Goal: Task Accomplishment & Management: Manage account settings

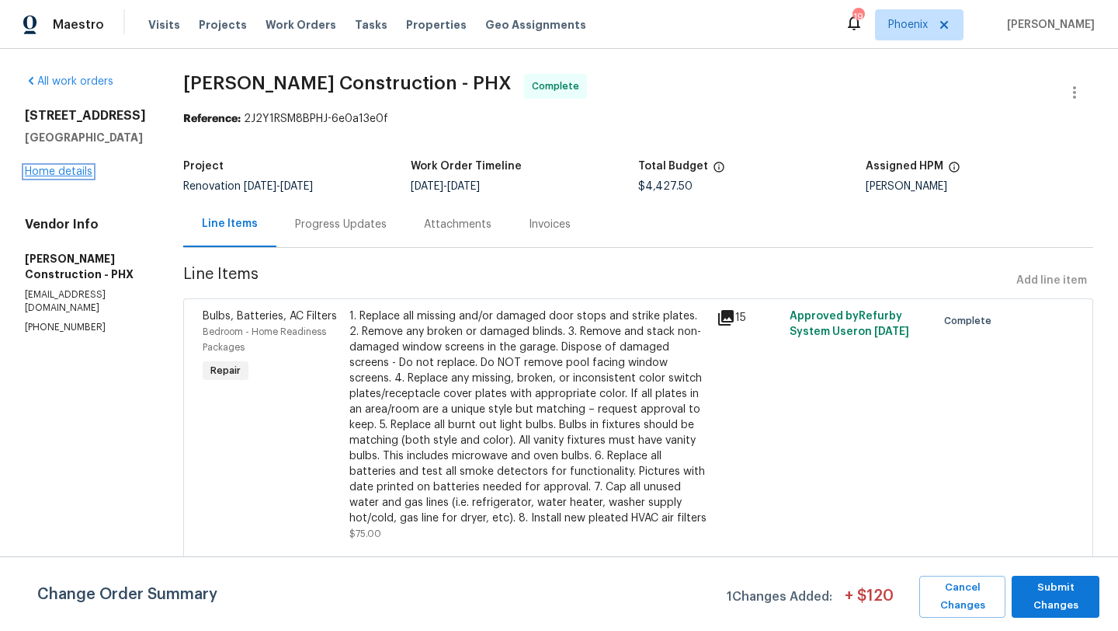
click at [62, 172] on link "Home details" at bounding box center [59, 171] width 68 height 11
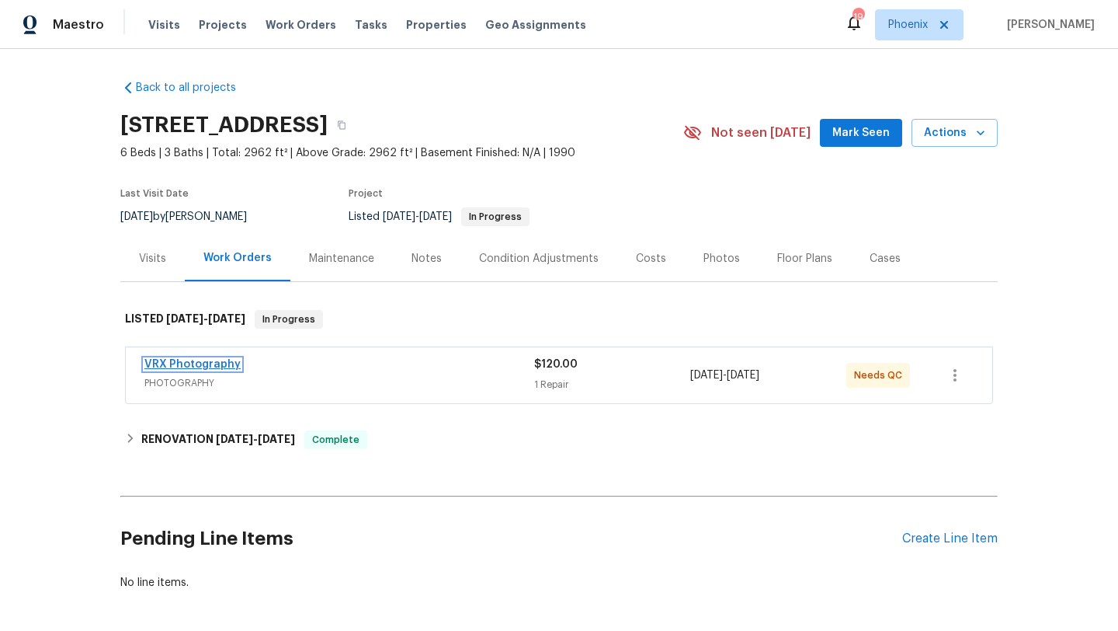
click at [215, 364] on link "VRX Photography" at bounding box center [192, 364] width 96 height 11
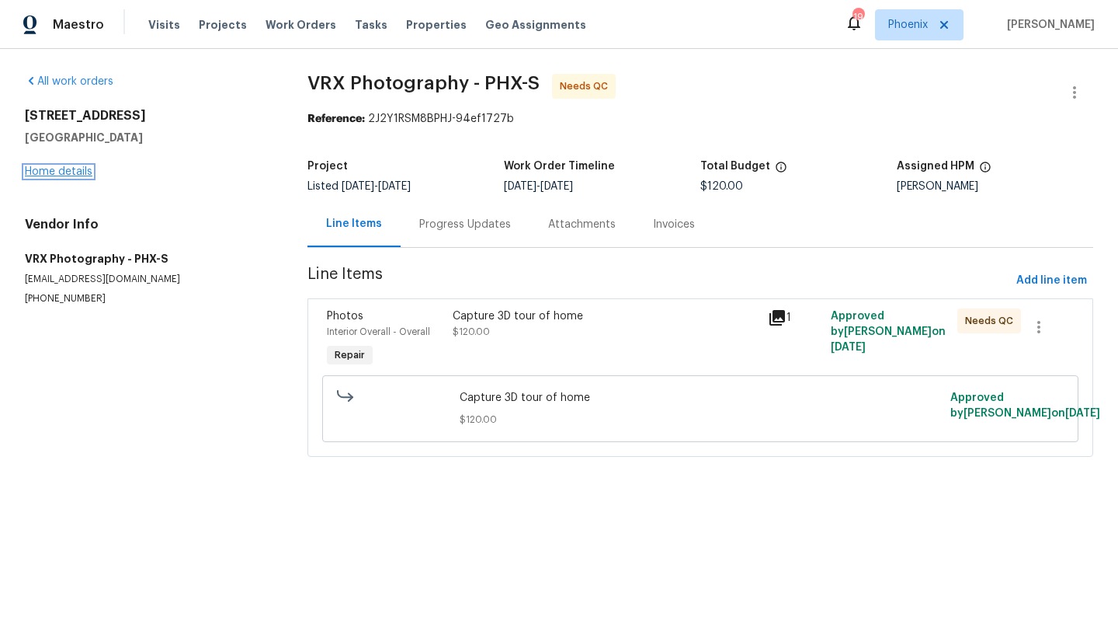
click at [73, 171] on link "Home details" at bounding box center [59, 171] width 68 height 11
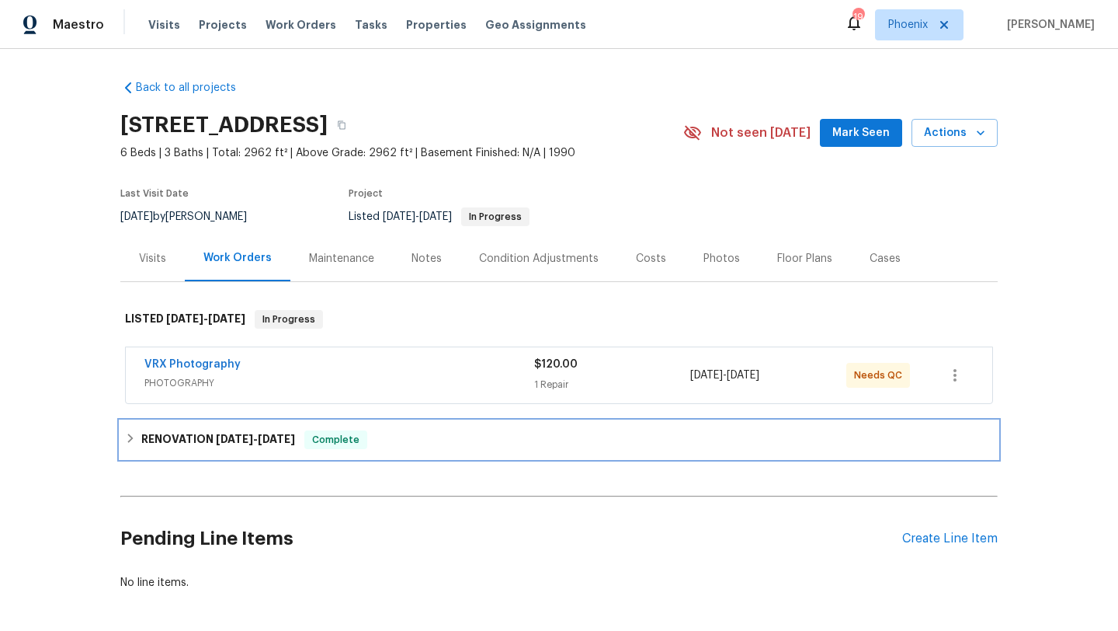
click at [129, 433] on icon at bounding box center [130, 438] width 11 height 11
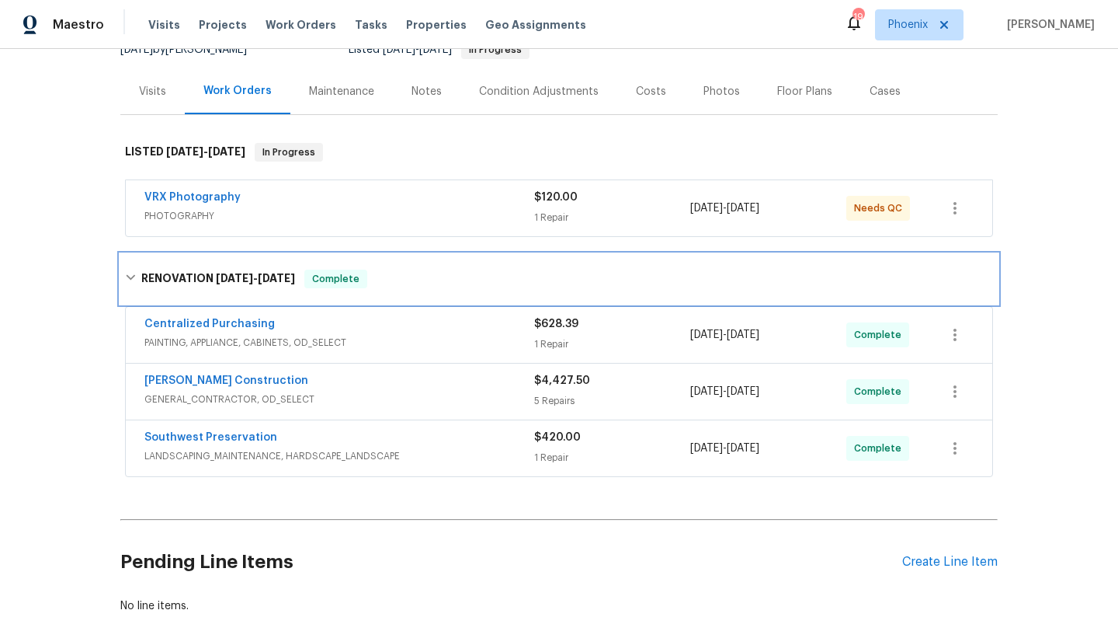
scroll to position [181, 0]
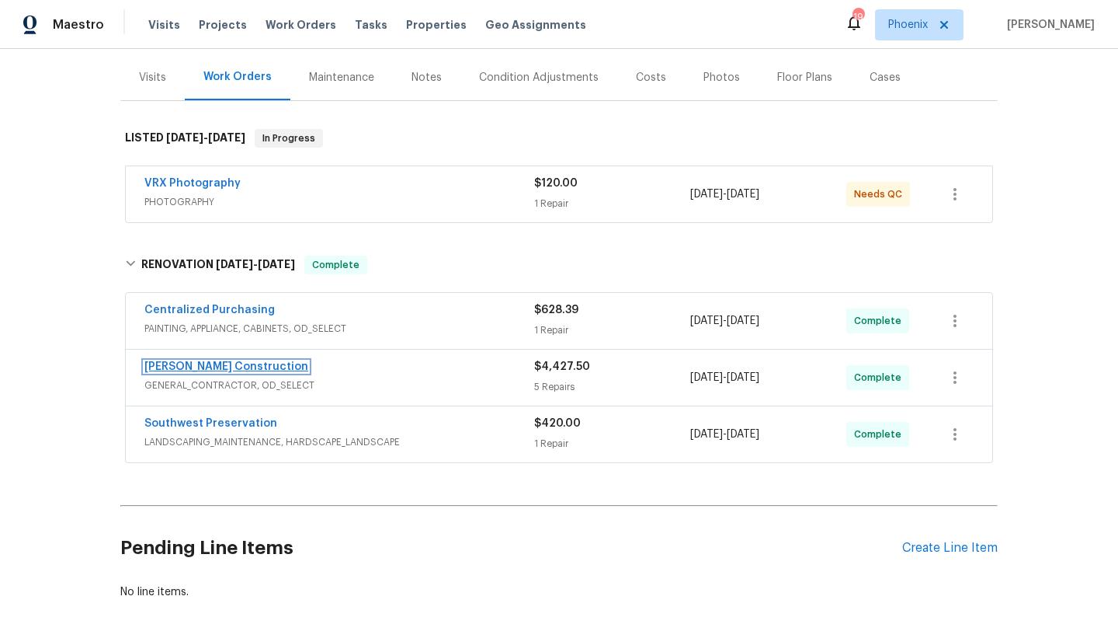
click at [221, 367] on link "[PERSON_NAME] Construction" at bounding box center [226, 366] width 164 height 11
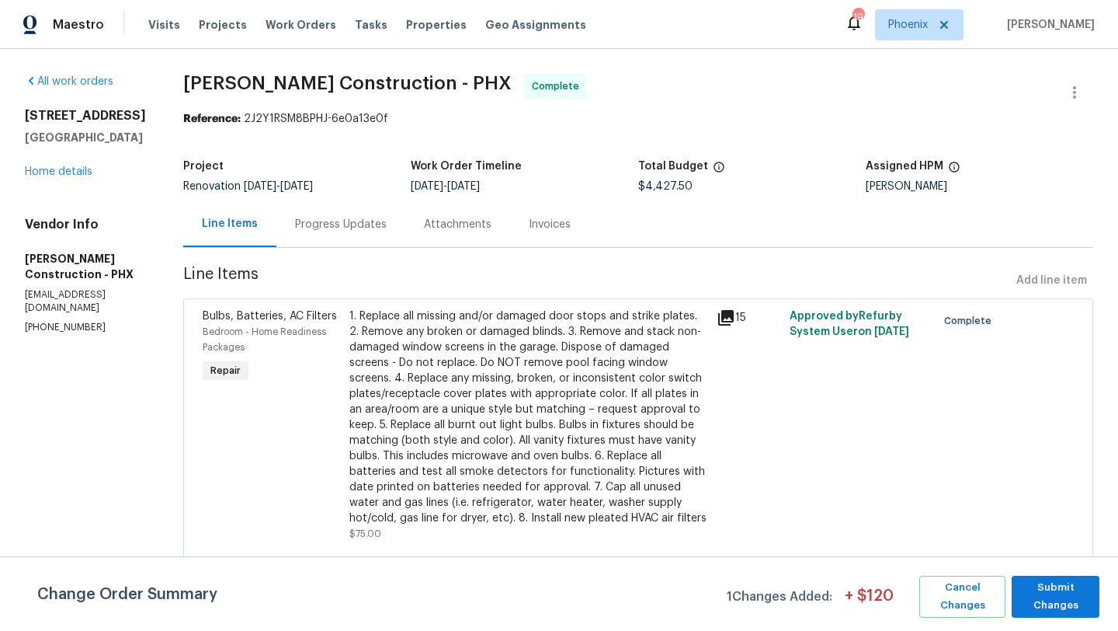
click at [80, 178] on div "1820 N Avoca Cir Mesa, AZ 85207 Home details" at bounding box center [85, 143] width 121 height 71
click at [80, 172] on link "Home details" at bounding box center [59, 171] width 68 height 11
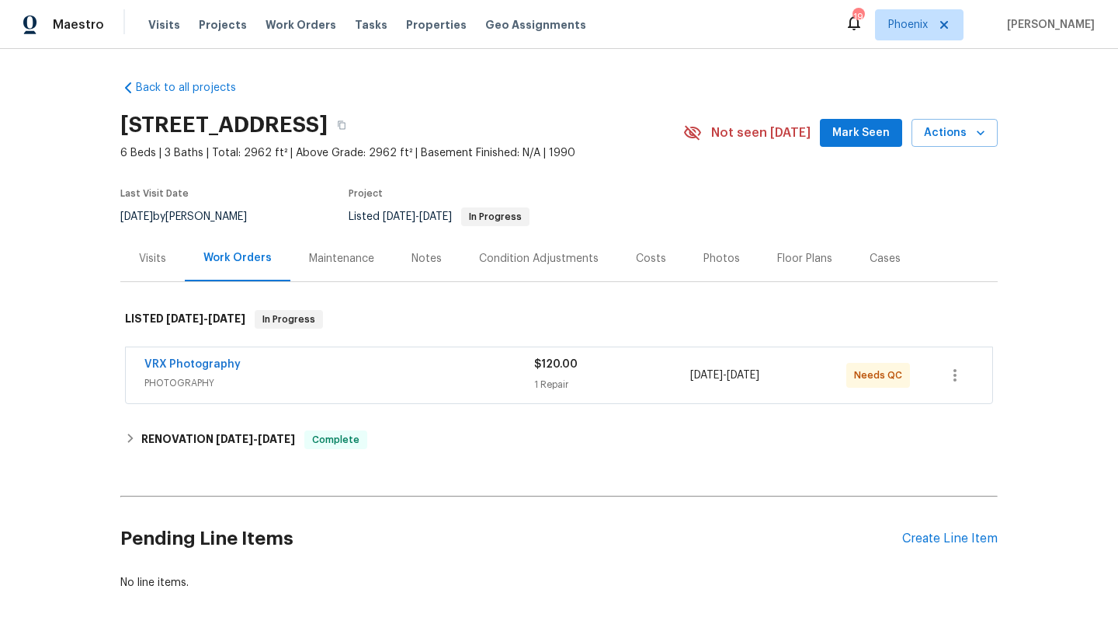
click at [651, 256] on div "Costs" at bounding box center [651, 259] width 30 height 16
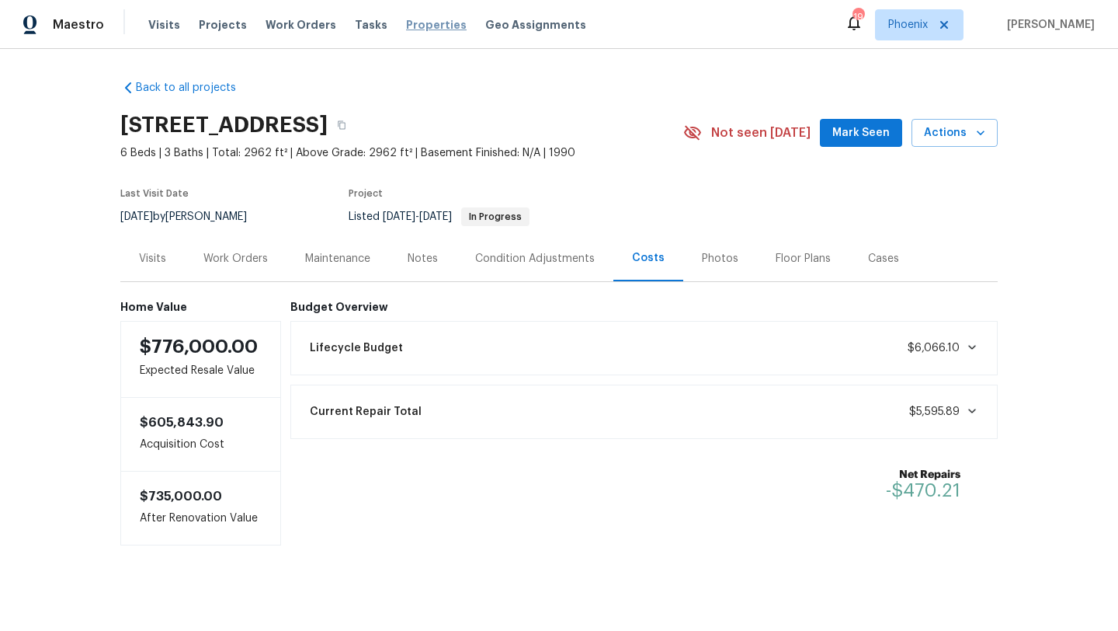
click at [406, 18] on span "Properties" at bounding box center [436, 25] width 61 height 16
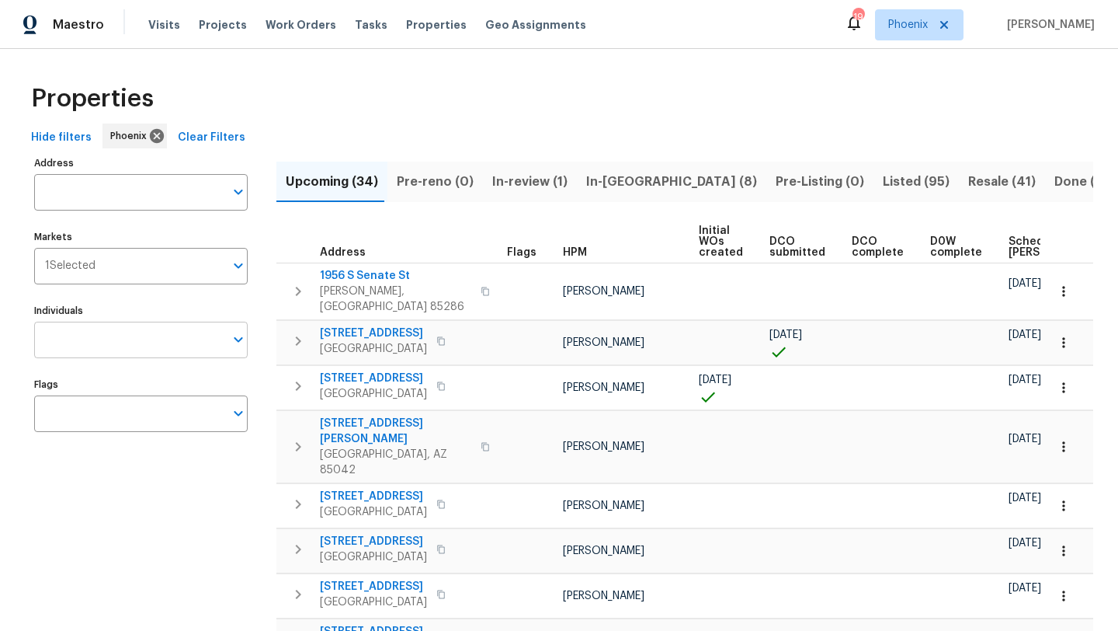
click at [155, 340] on input "Individuals" at bounding box center [129, 340] width 190 height 37
type input "scott nicol"
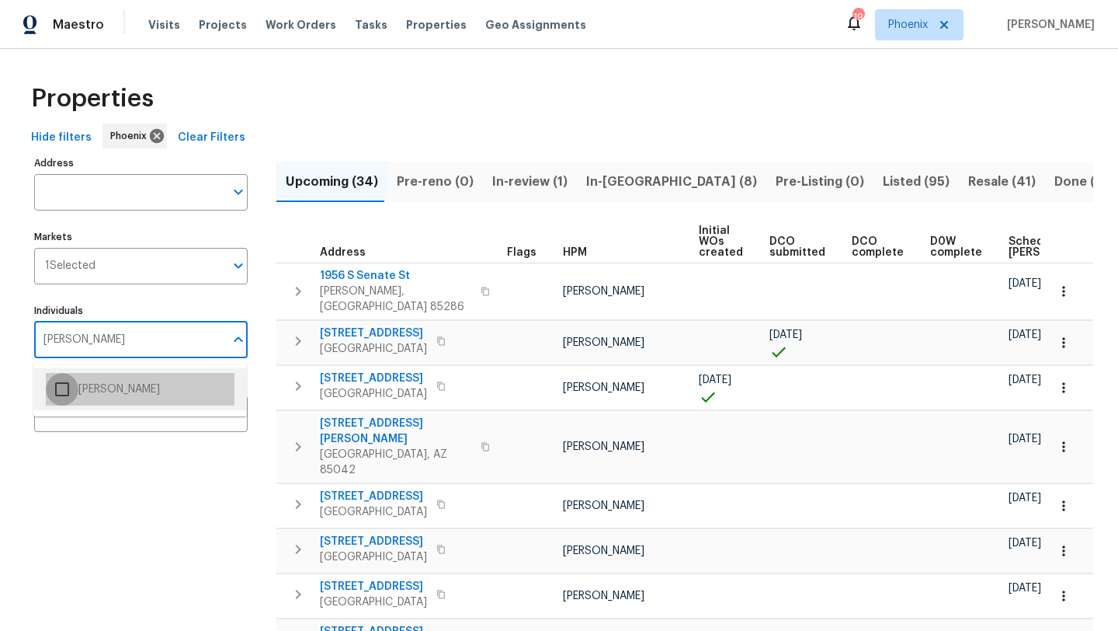
click at [54, 388] on input "checkbox" at bounding box center [62, 389] width 33 height 33
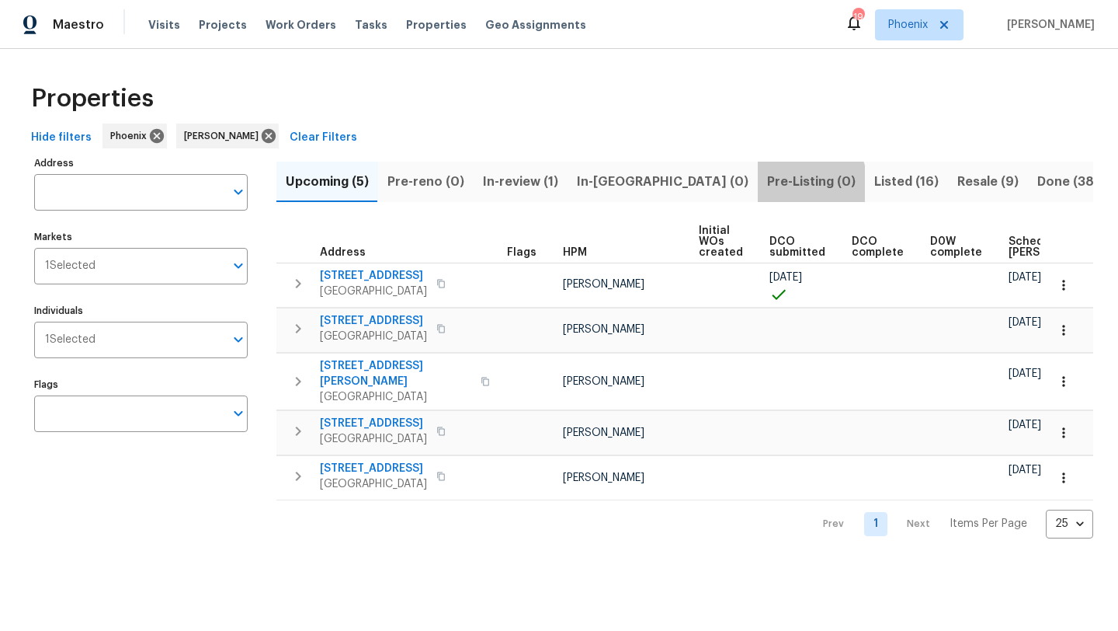
click at [767, 183] on span "Pre-Listing (0)" at bounding box center [811, 182] width 89 height 22
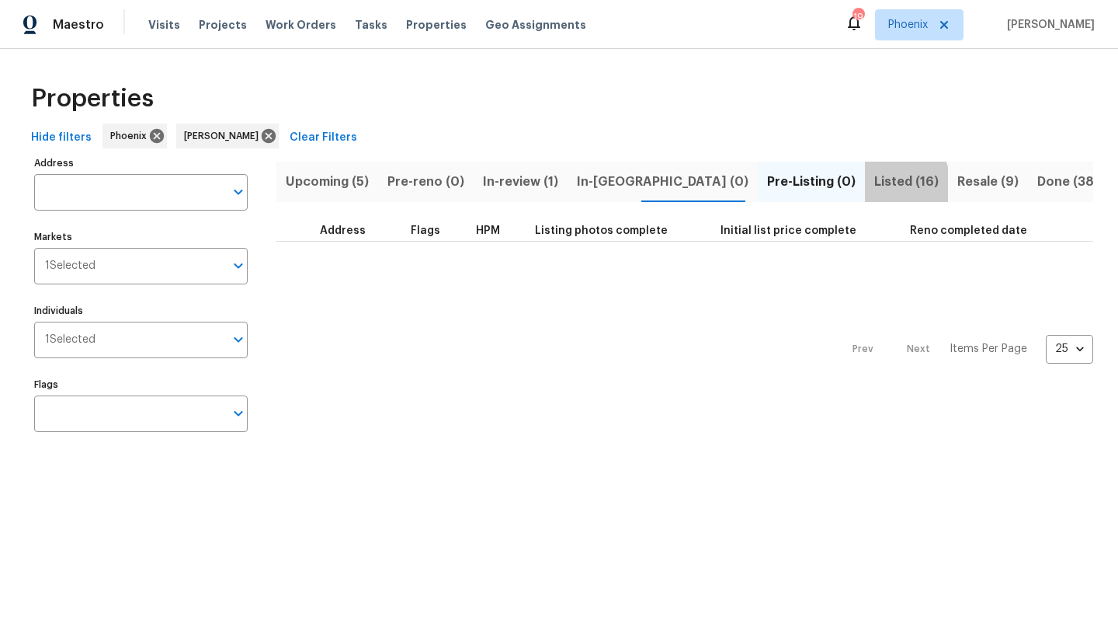
click at [875, 188] on span "Listed (16)" at bounding box center [907, 182] width 64 height 22
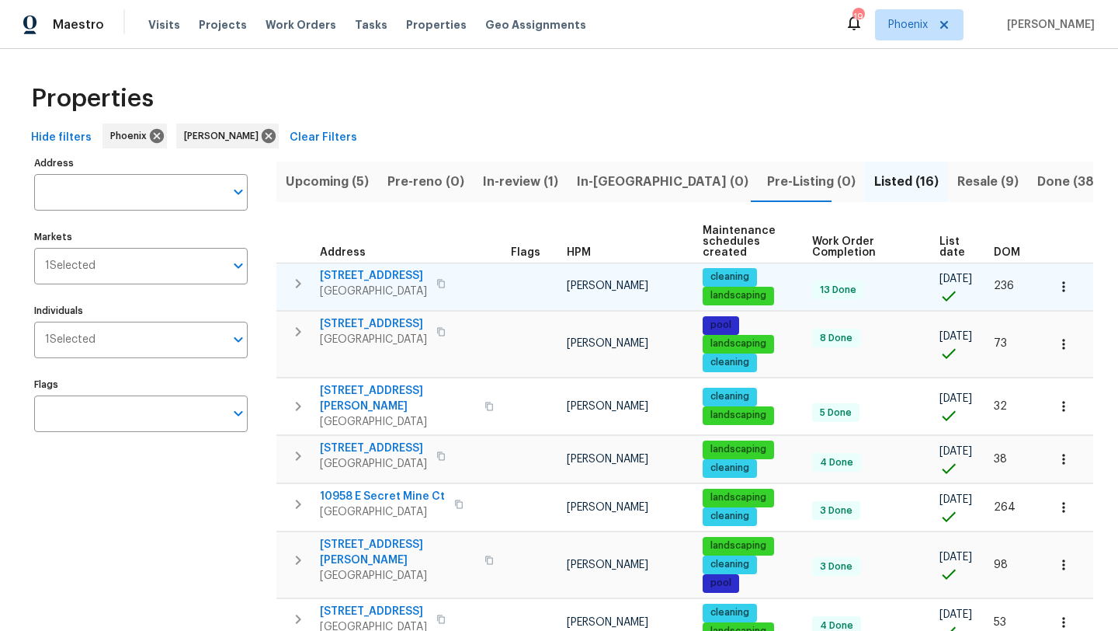
click at [421, 273] on span "3201 W Five Mile Peak Dr" at bounding box center [373, 276] width 107 height 16
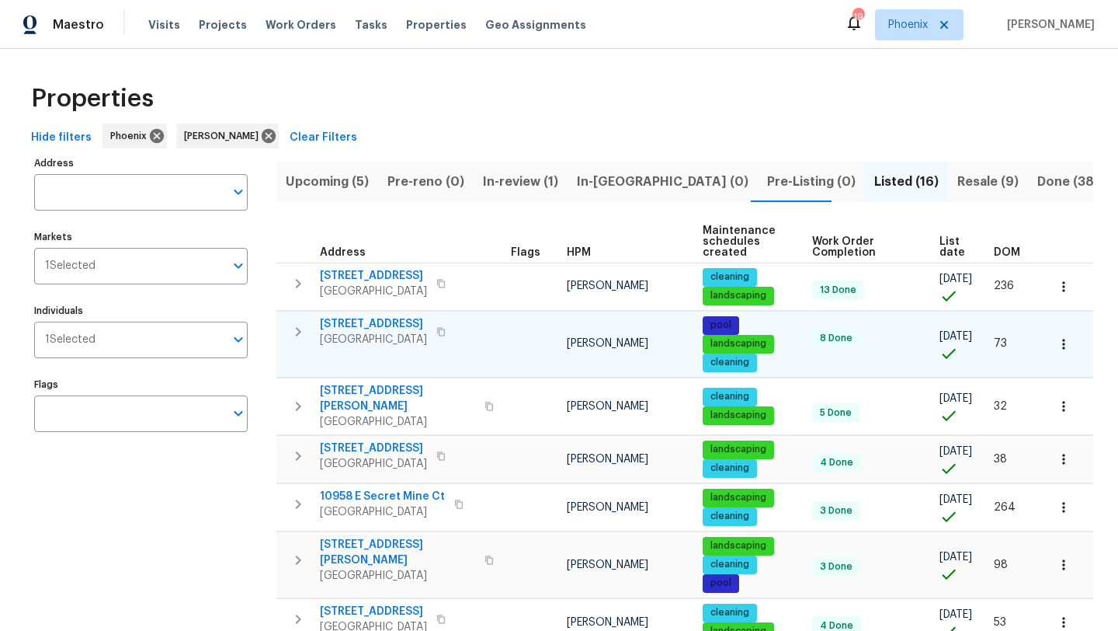
click at [379, 323] on span "323 E Senna Way" at bounding box center [373, 324] width 107 height 16
click at [413, 440] on span "33153 N Cat Hills Ave" at bounding box center [373, 448] width 107 height 16
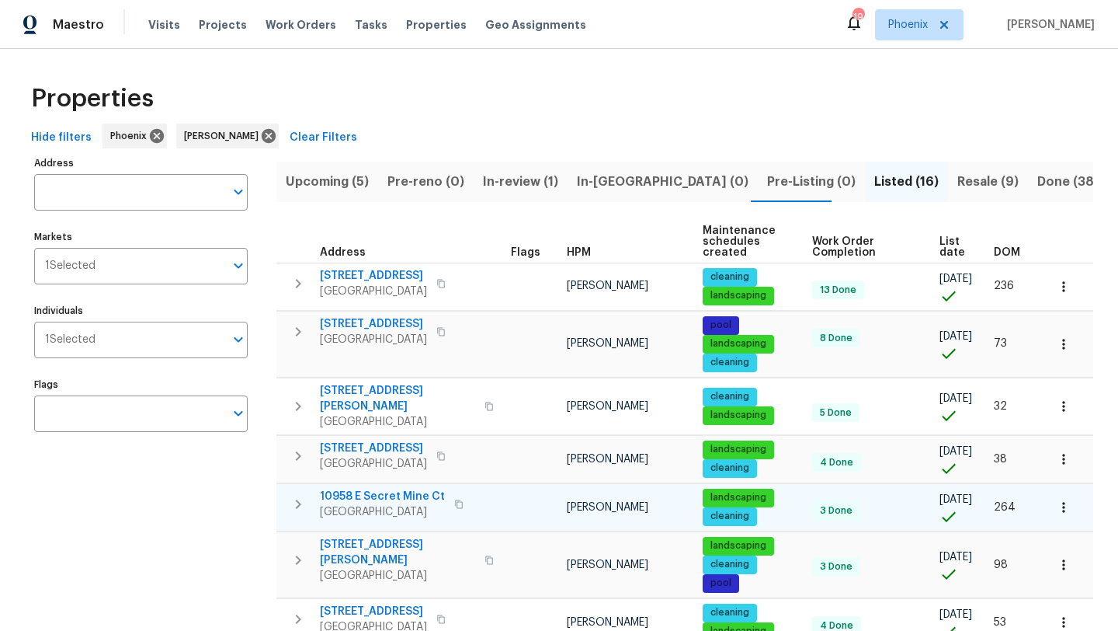
click at [371, 489] on span "10958 E Secret Mine Ct" at bounding box center [382, 497] width 125 height 16
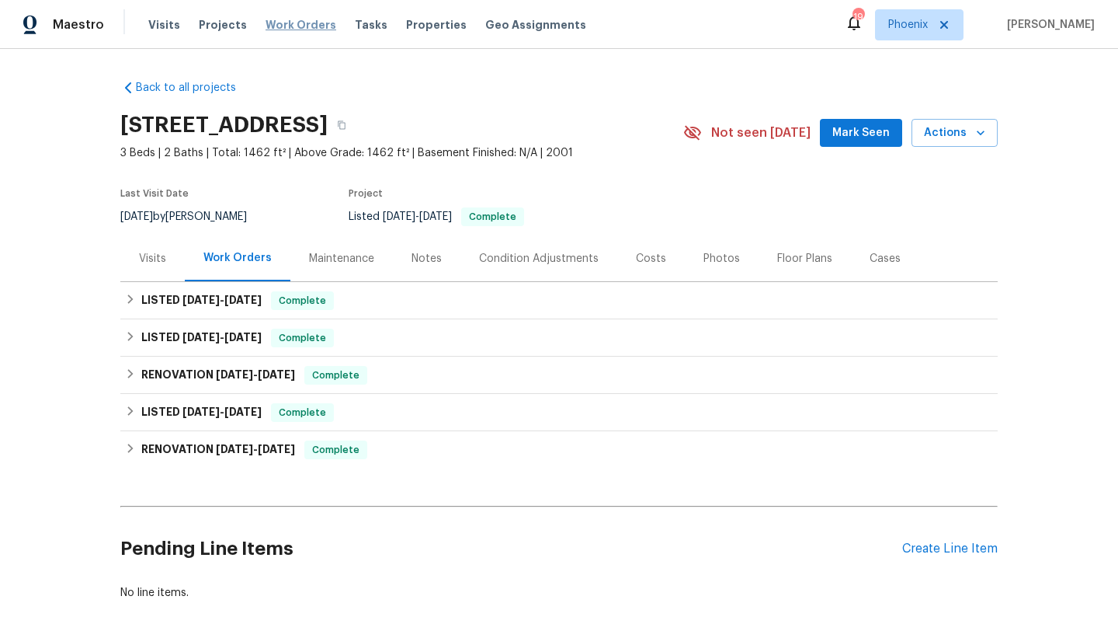
click at [302, 23] on span "Work Orders" at bounding box center [301, 25] width 71 height 16
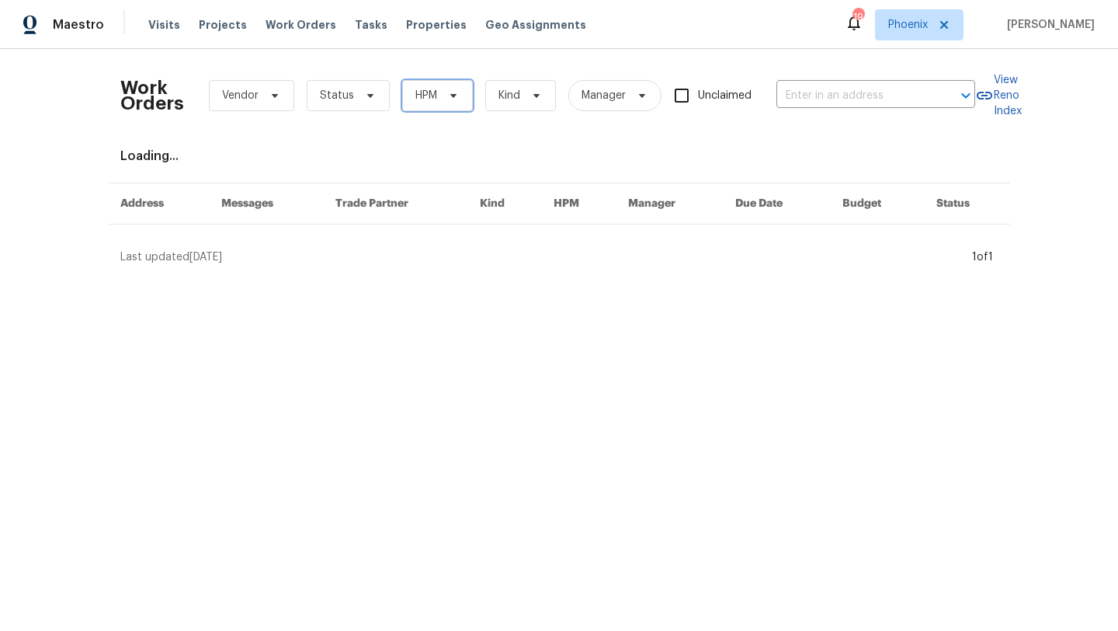
click at [466, 86] on span "HPM" at bounding box center [437, 95] width 71 height 31
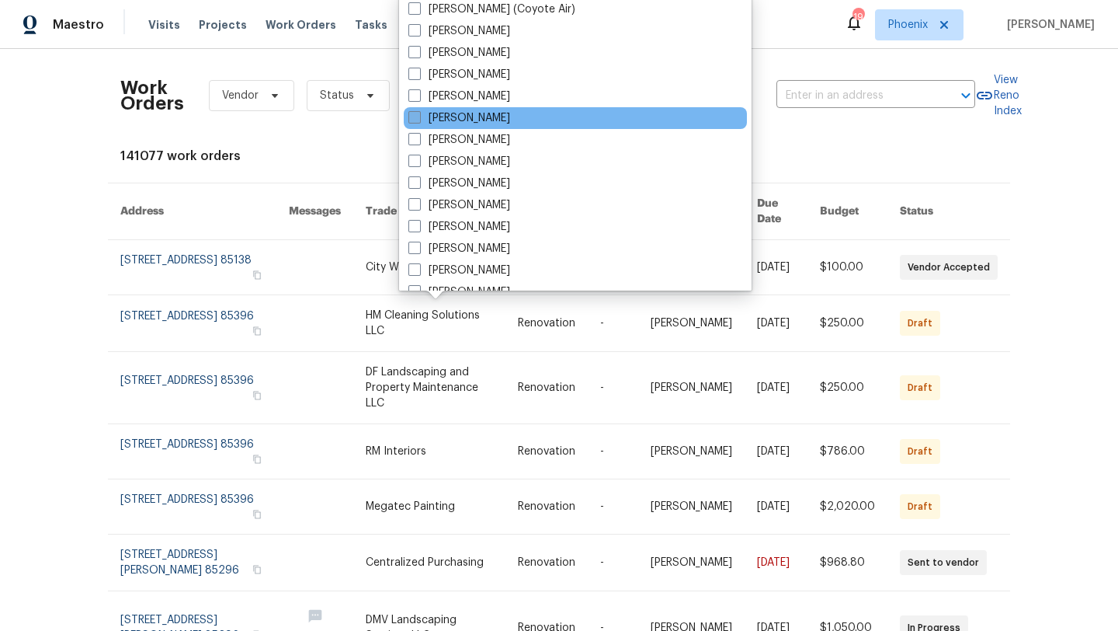
click at [417, 117] on span at bounding box center [415, 117] width 12 height 12
click at [417, 117] on input "[PERSON_NAME]" at bounding box center [414, 115] width 10 height 10
checkbox input "true"
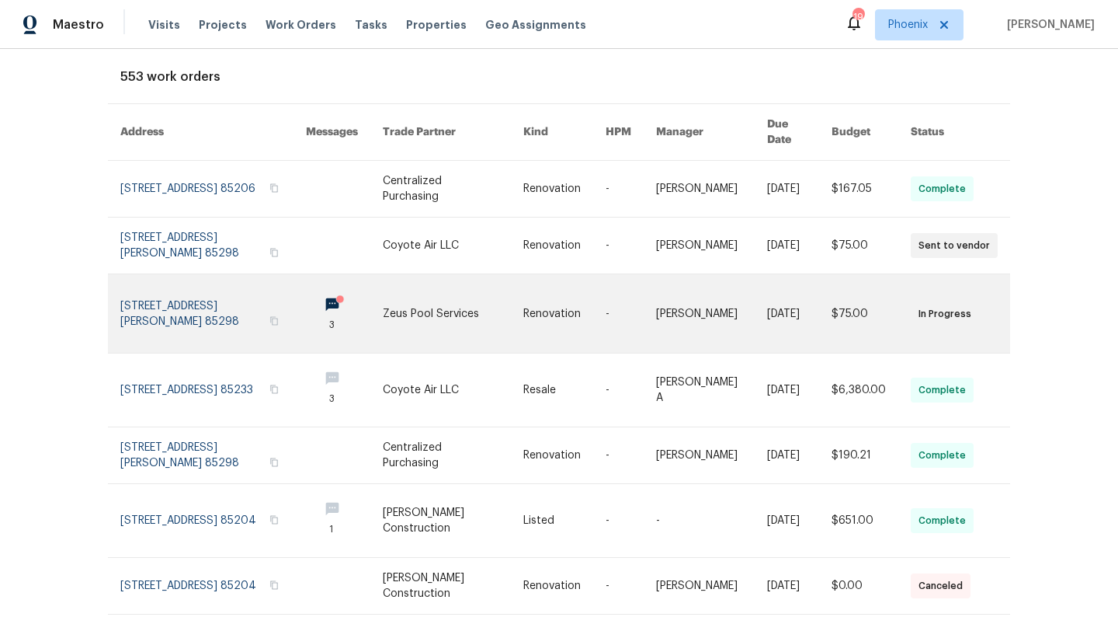
scroll to position [81, 0]
click at [238, 284] on link at bounding box center [213, 312] width 186 height 78
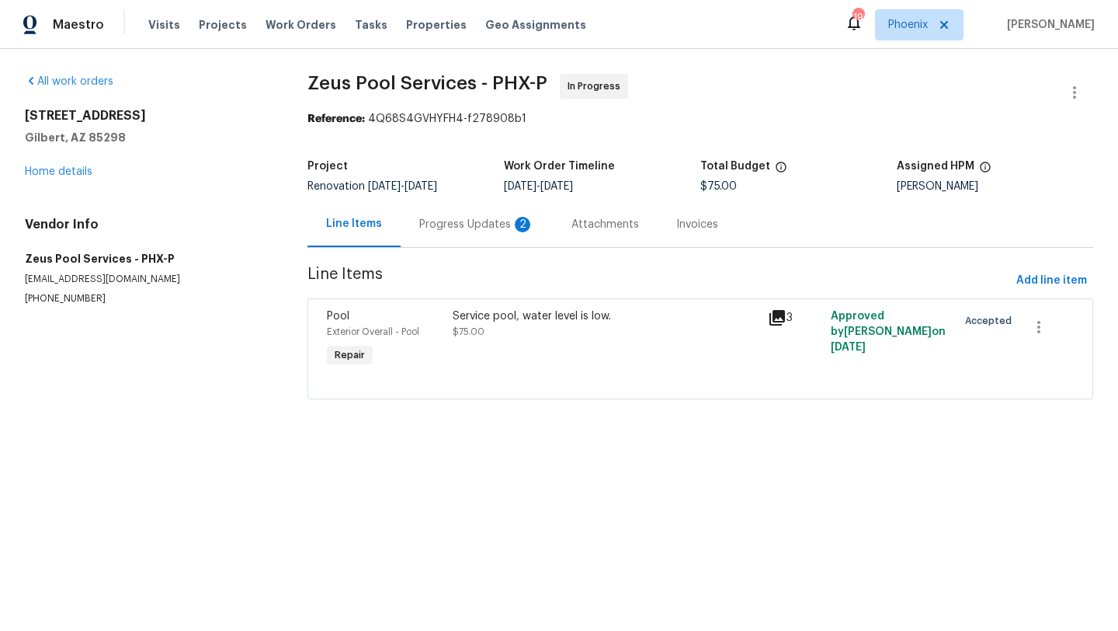
click at [455, 227] on div "Progress Updates 2" at bounding box center [476, 225] width 115 height 16
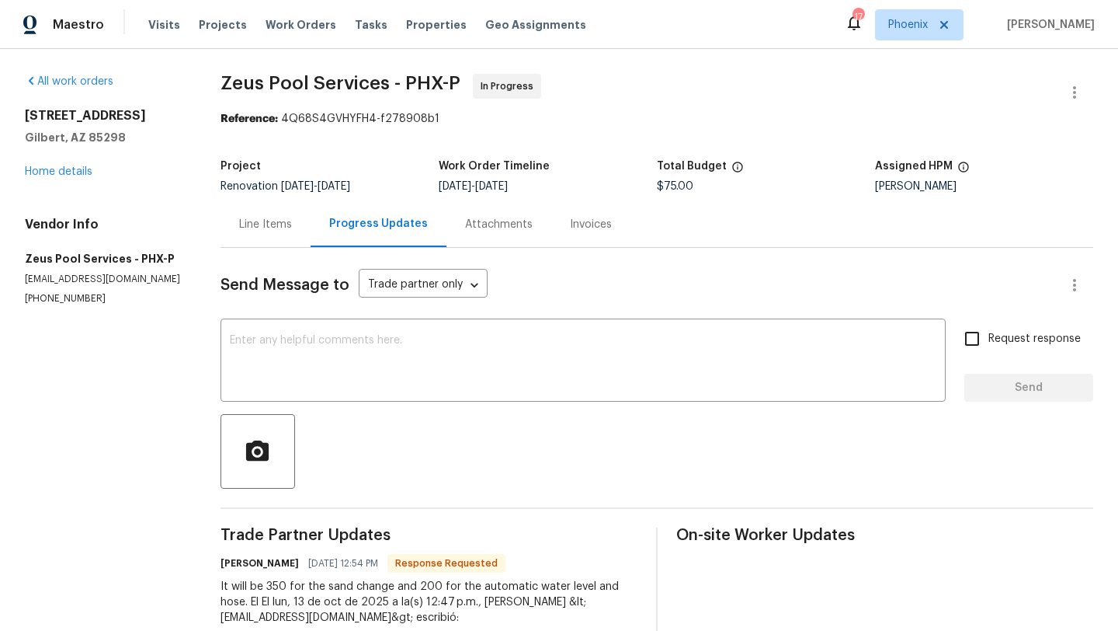
click at [273, 225] on div "Line Items" at bounding box center [265, 225] width 53 height 16
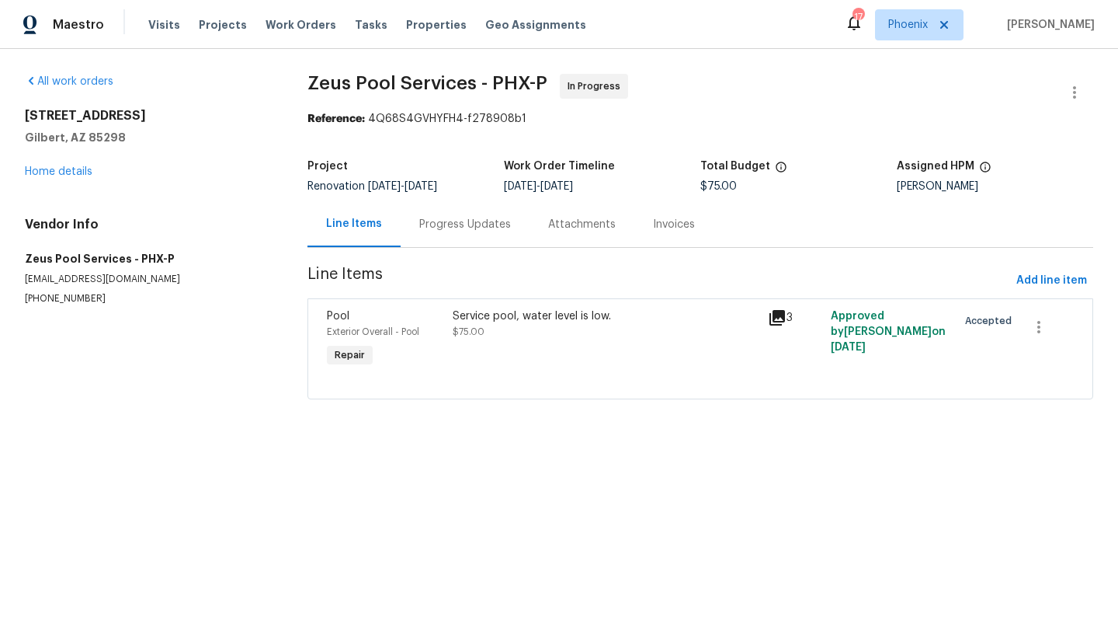
click at [508, 310] on div "Service pool, water level is low." at bounding box center [606, 316] width 306 height 16
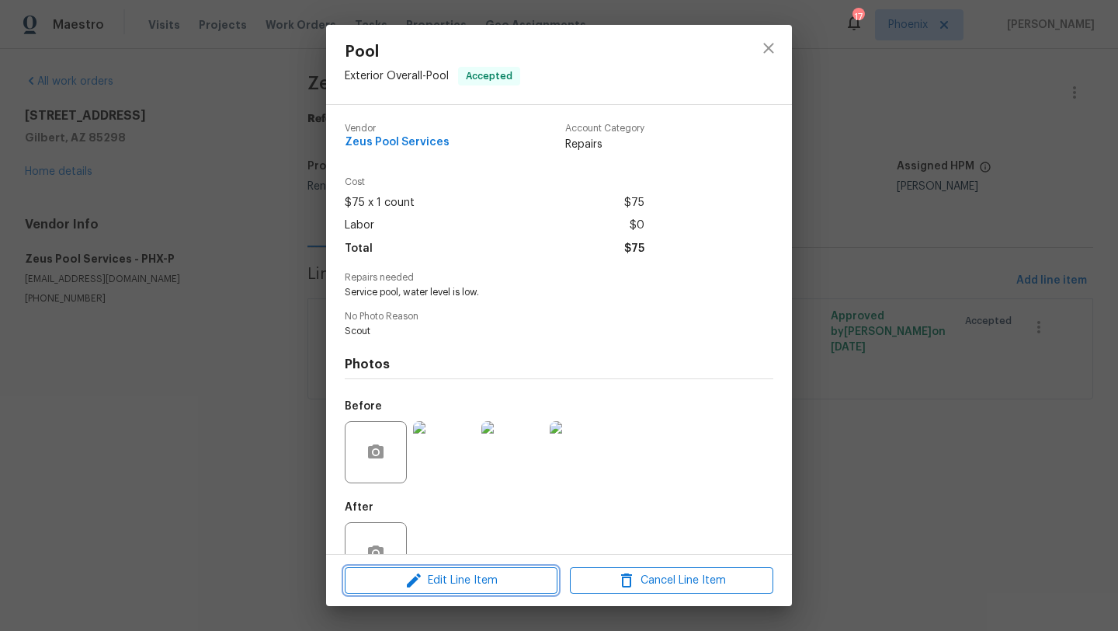
click at [451, 582] on span "Edit Line Item" at bounding box center [452, 580] width 204 height 19
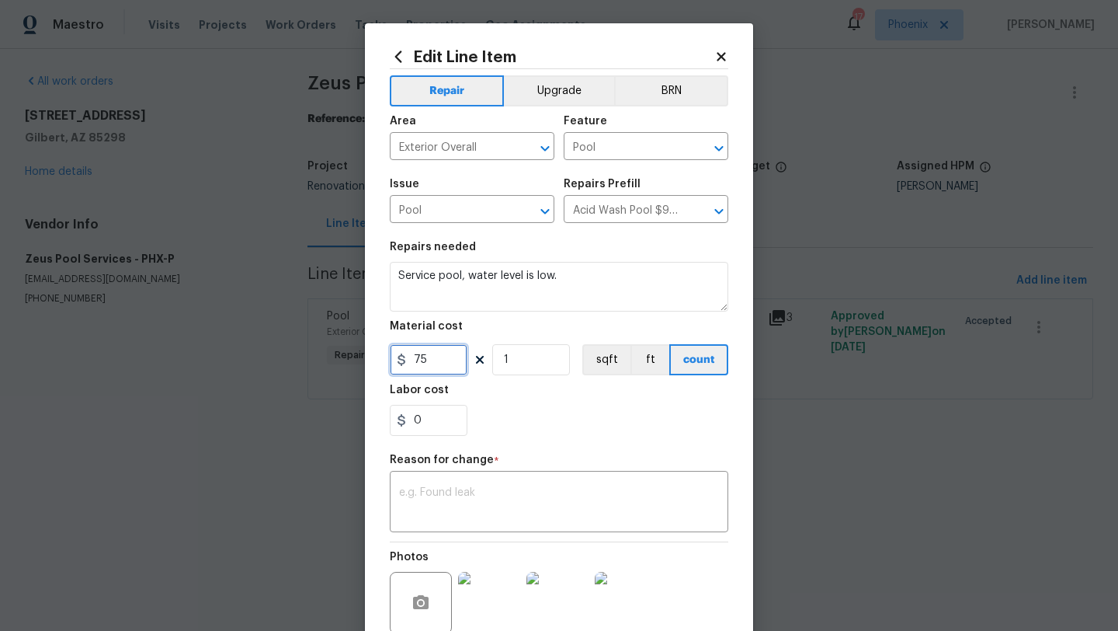
click at [449, 363] on input "75" at bounding box center [429, 359] width 78 height 31
type input "550"
click at [535, 416] on div "0" at bounding box center [559, 420] width 339 height 31
click at [461, 515] on textarea at bounding box center [559, 503] width 320 height 33
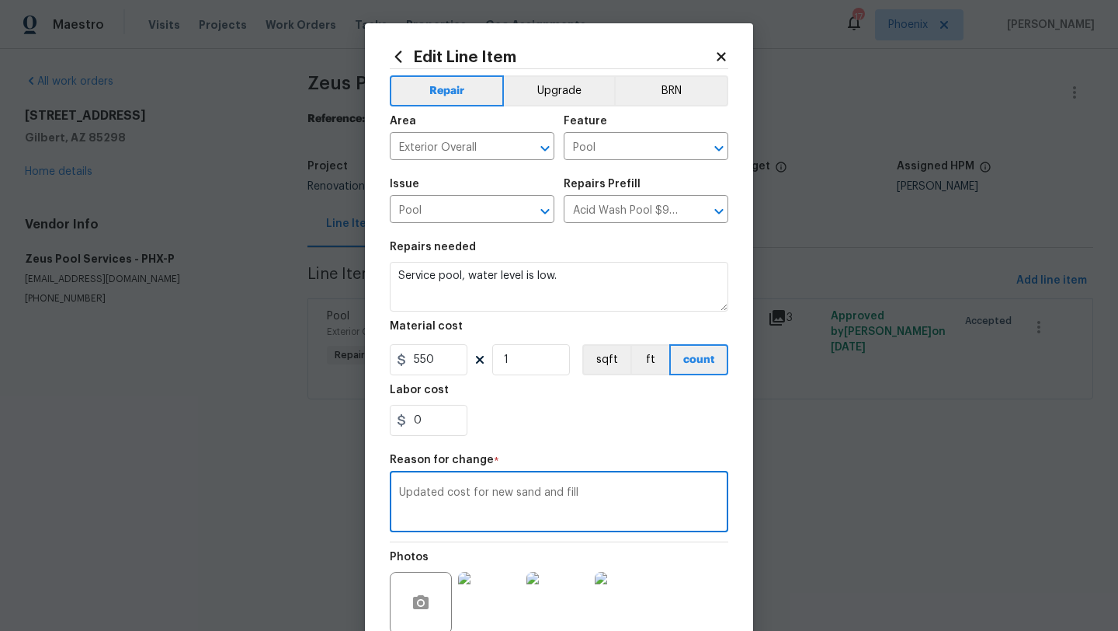
click at [561, 492] on textarea "Updated cost for new sand and fill" at bounding box center [559, 503] width 320 height 33
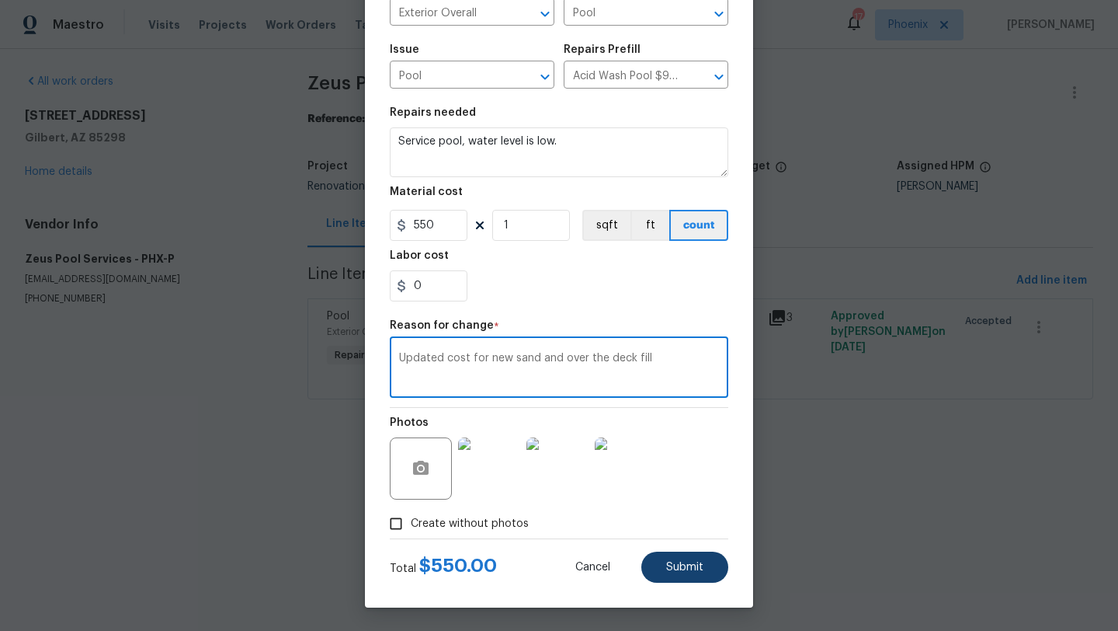
type textarea "Updated cost for new sand and over the deck fill"
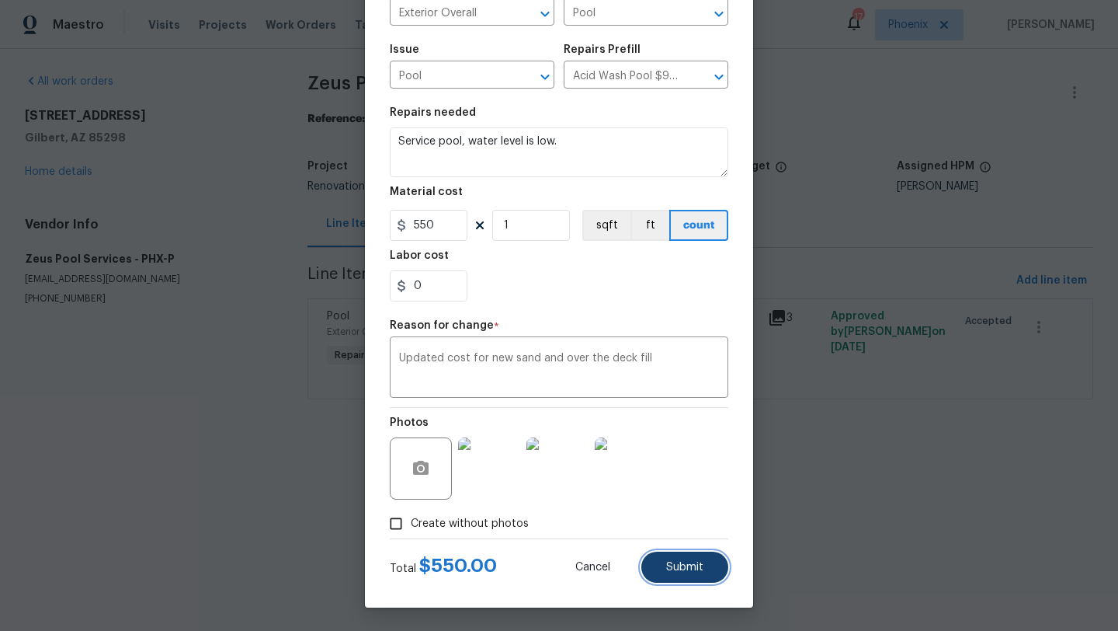
click at [695, 577] on button "Submit" at bounding box center [685, 566] width 87 height 31
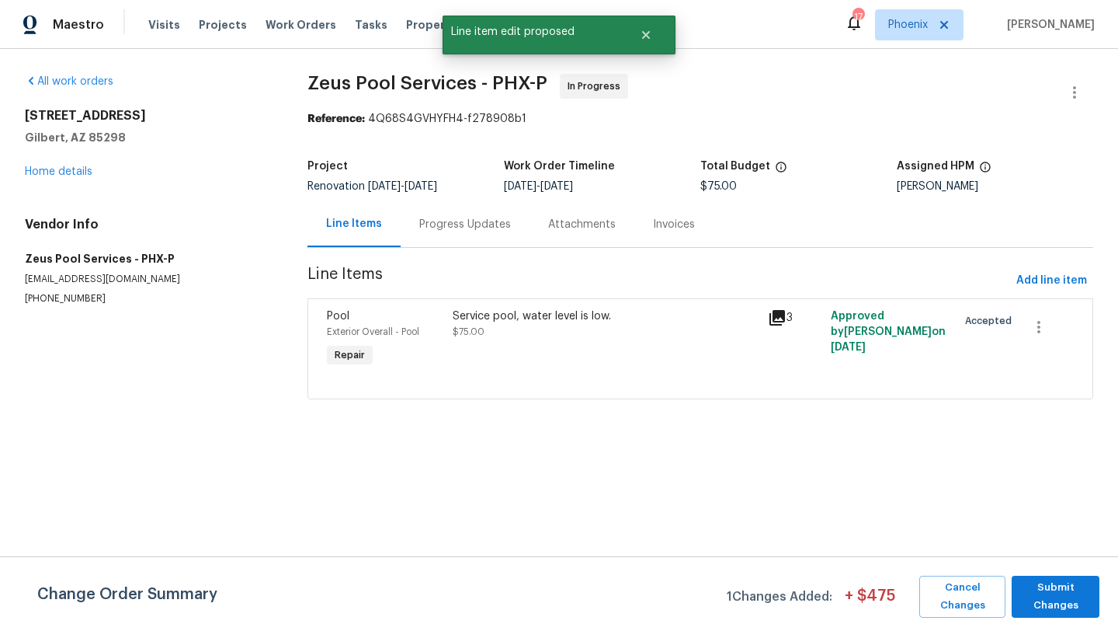
scroll to position [0, 0]
click at [1045, 594] on span "Submit Changes" at bounding box center [1056, 597] width 72 height 36
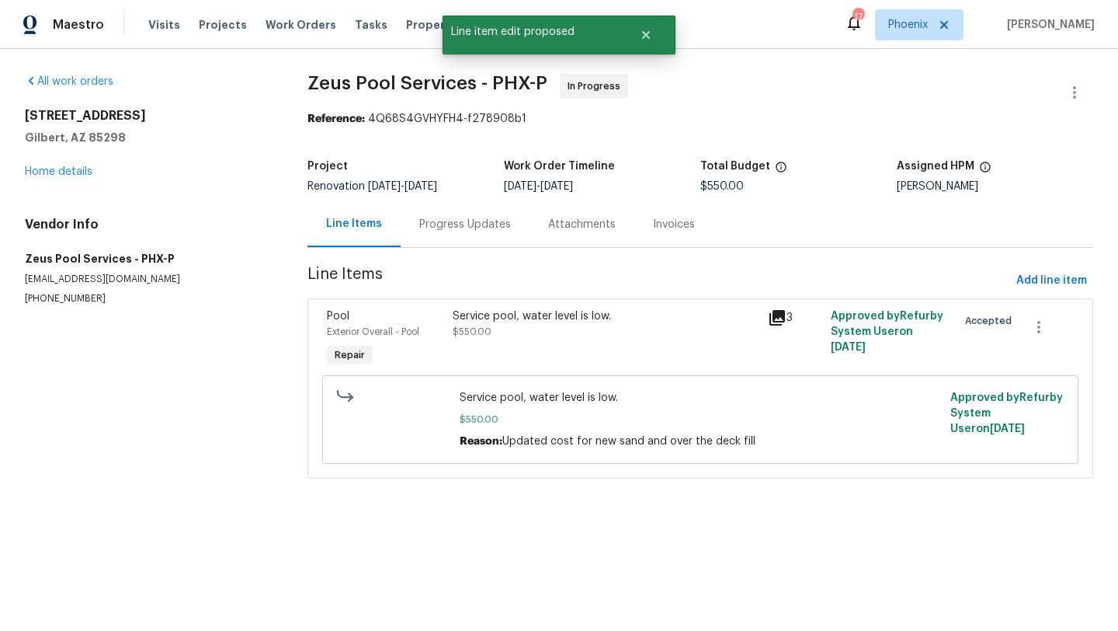
click at [433, 223] on div "Progress Updates" at bounding box center [465, 225] width 92 height 16
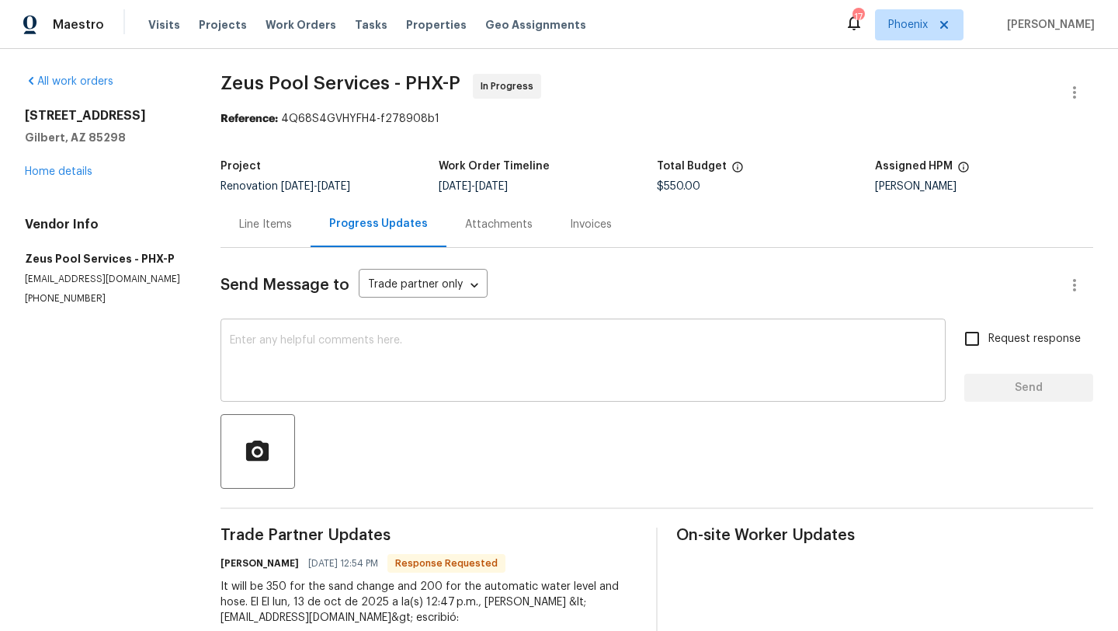
click at [439, 361] on textarea at bounding box center [583, 362] width 707 height 54
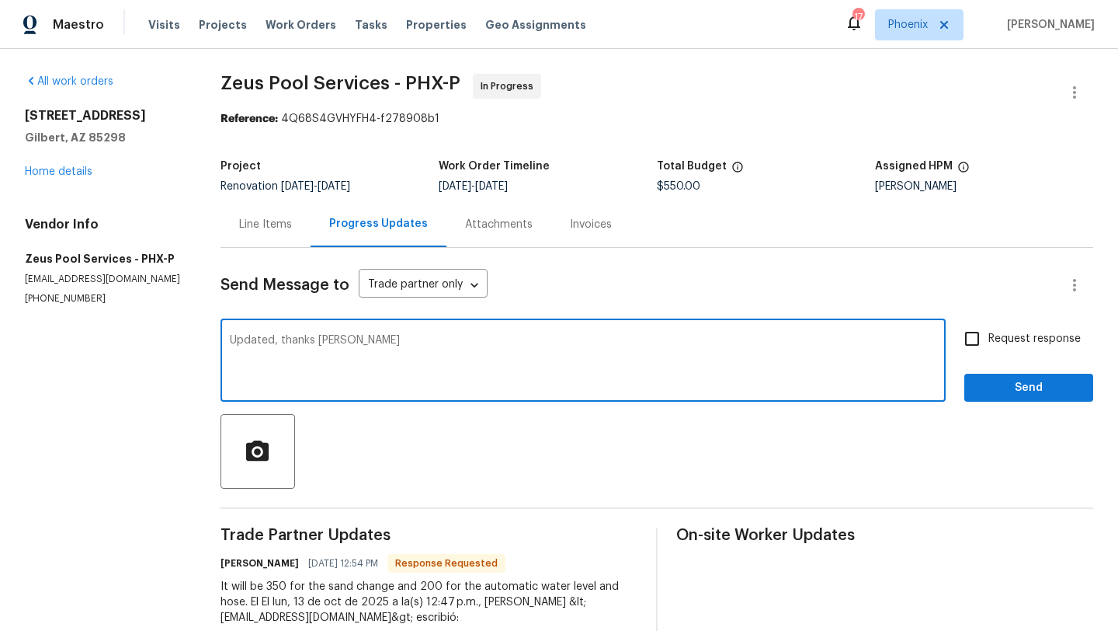
type textarea "Updated, thanks [PERSON_NAME]"
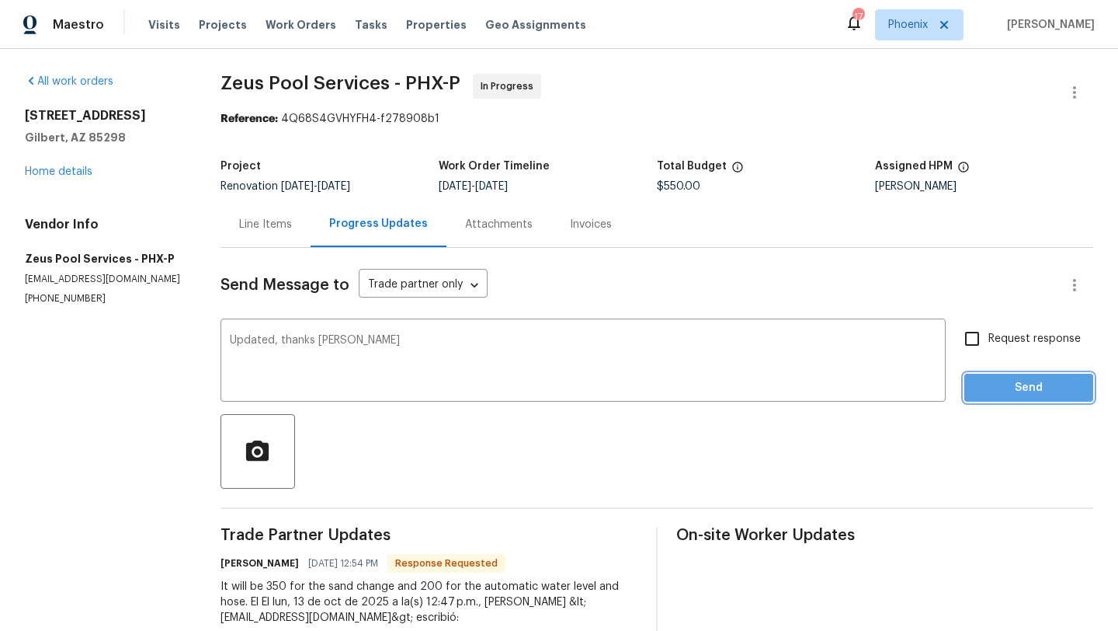
click at [1023, 385] on span "Send" at bounding box center [1029, 387] width 104 height 19
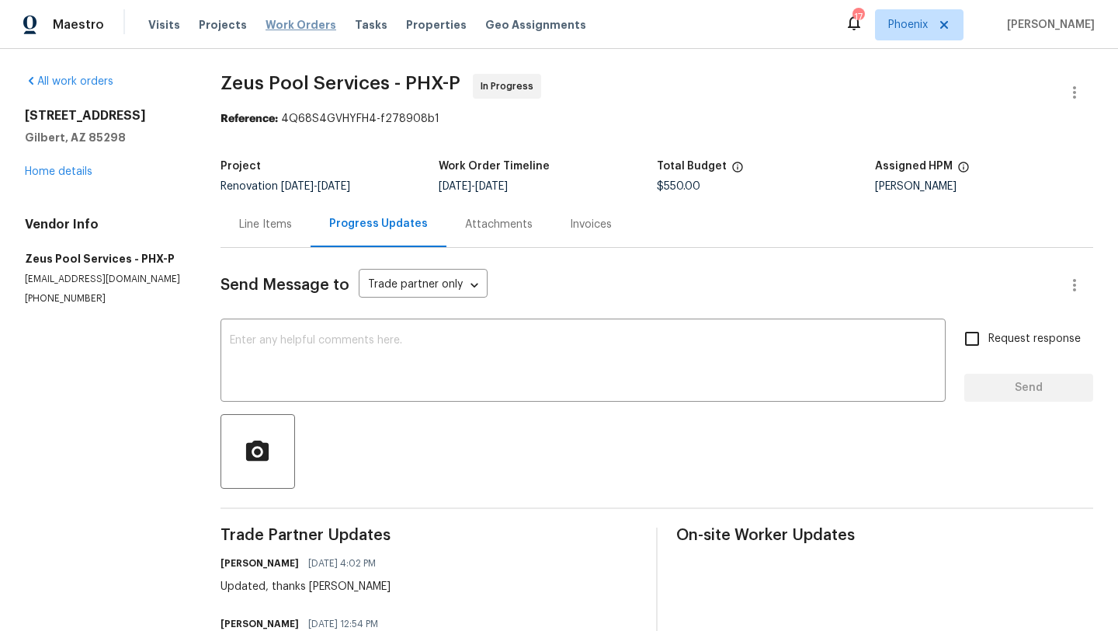
click at [304, 19] on span "Work Orders" at bounding box center [301, 25] width 71 height 16
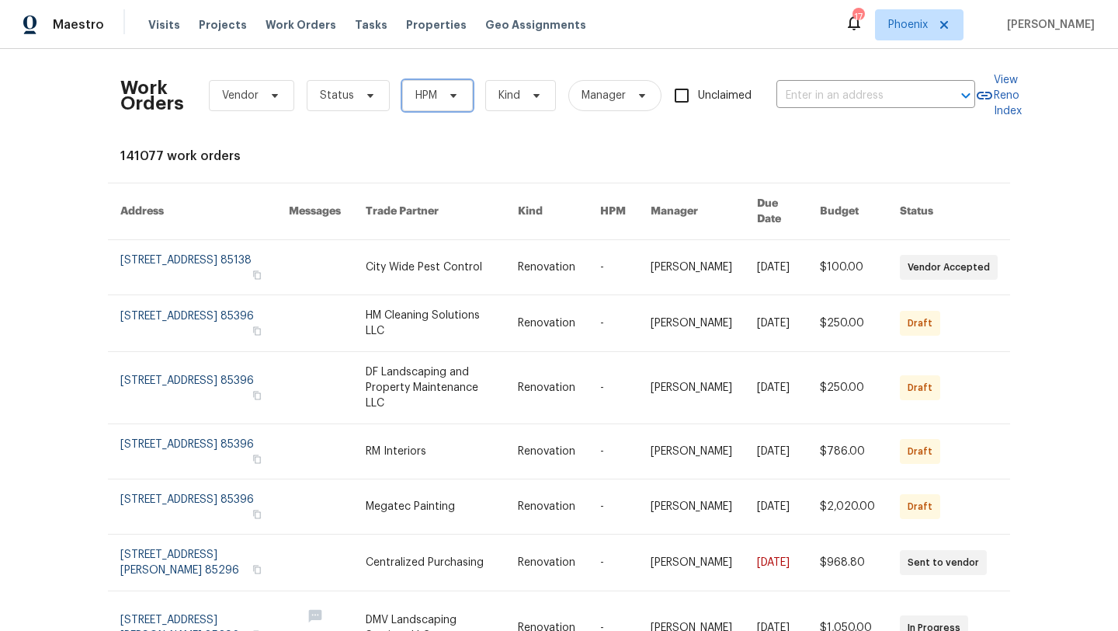
click at [436, 99] on span "HPM" at bounding box center [437, 95] width 71 height 31
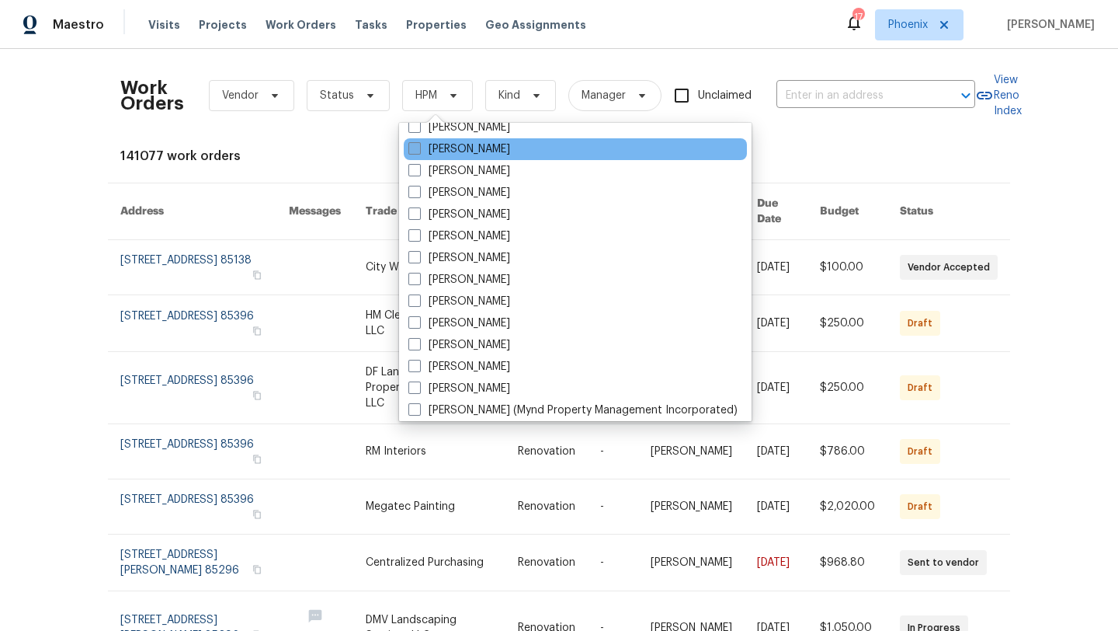
scroll to position [14, 0]
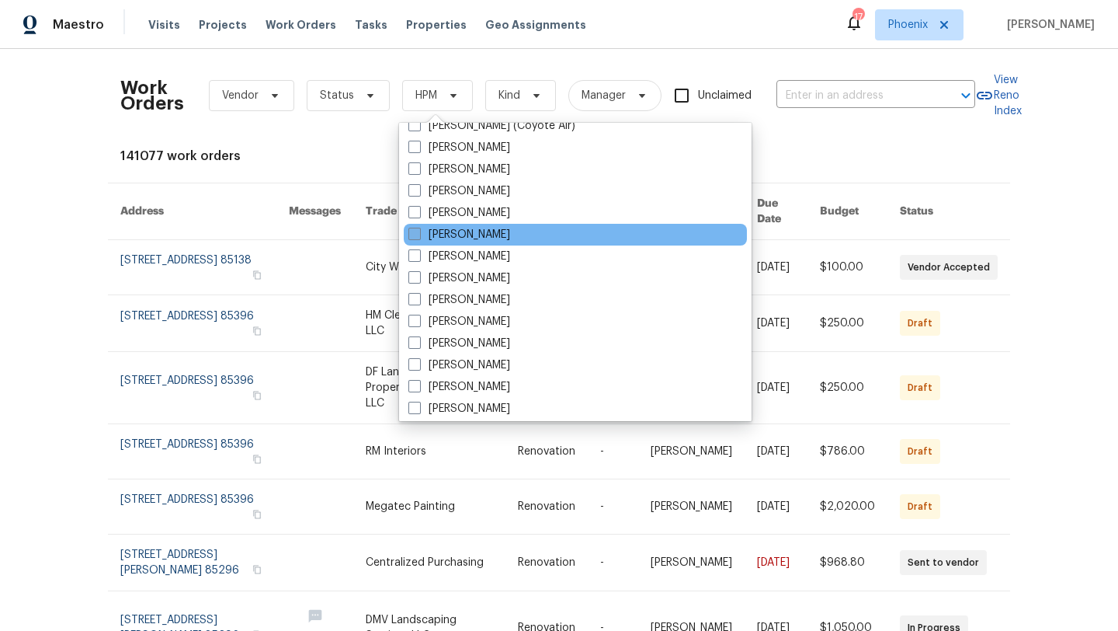
click at [412, 237] on span at bounding box center [415, 234] width 12 height 12
click at [412, 237] on input "[PERSON_NAME]" at bounding box center [414, 232] width 10 height 10
checkbox input "true"
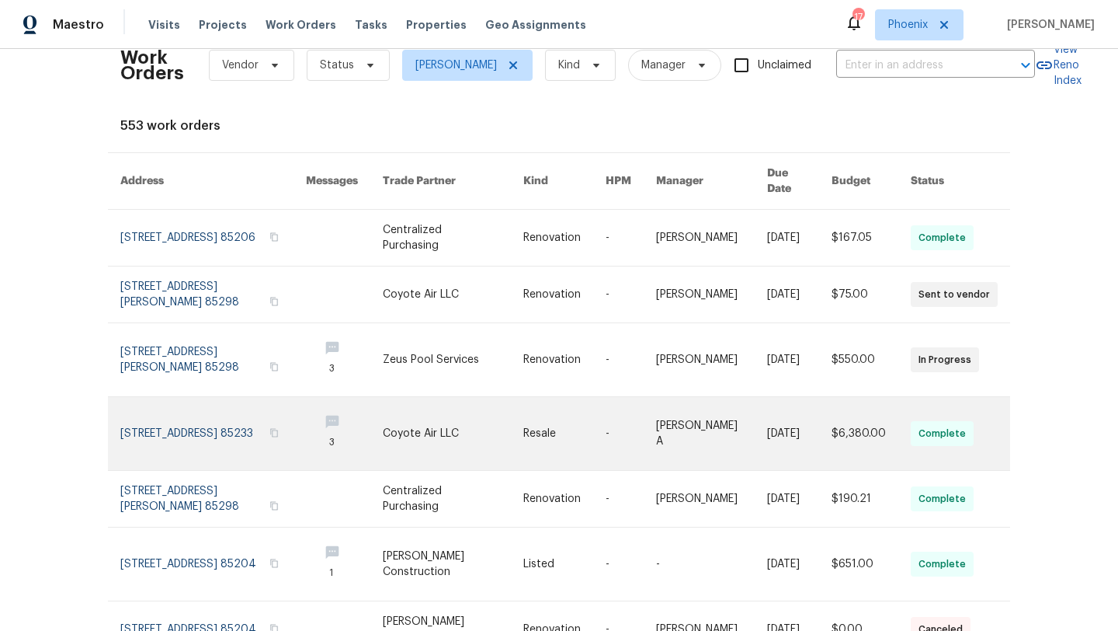
scroll to position [35, 0]
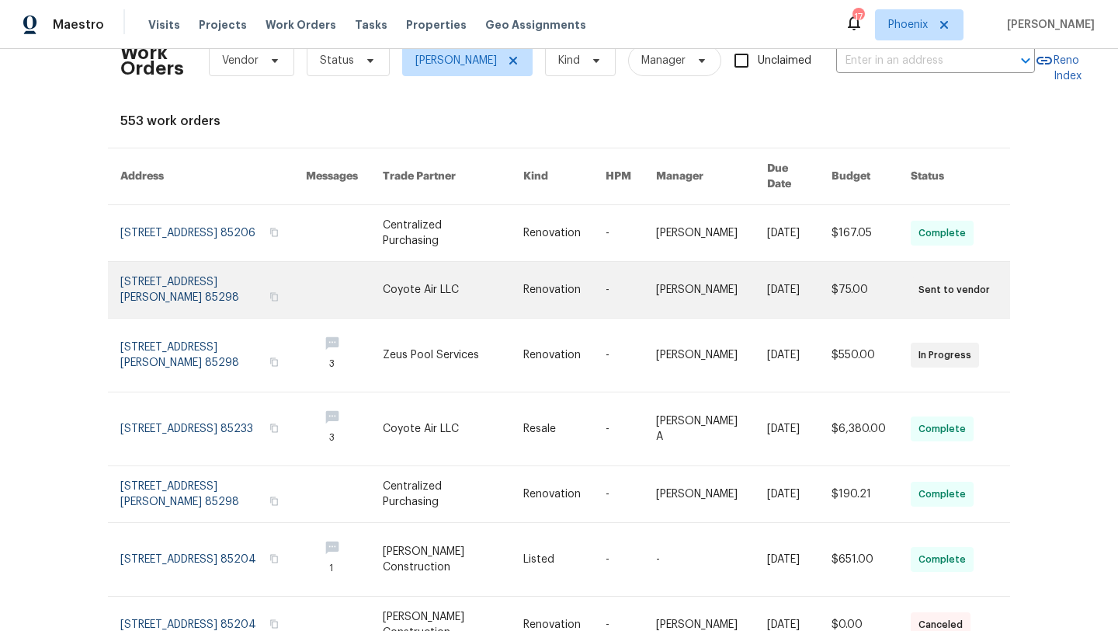
click at [197, 266] on link at bounding box center [213, 290] width 186 height 56
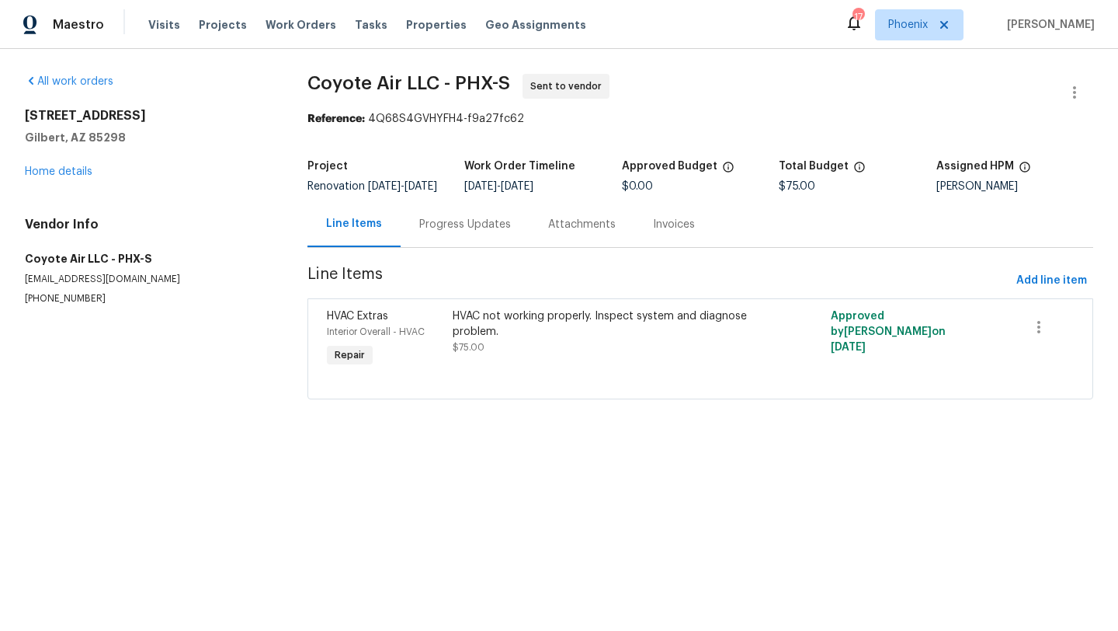
click at [441, 232] on div "Progress Updates" at bounding box center [465, 225] width 92 height 16
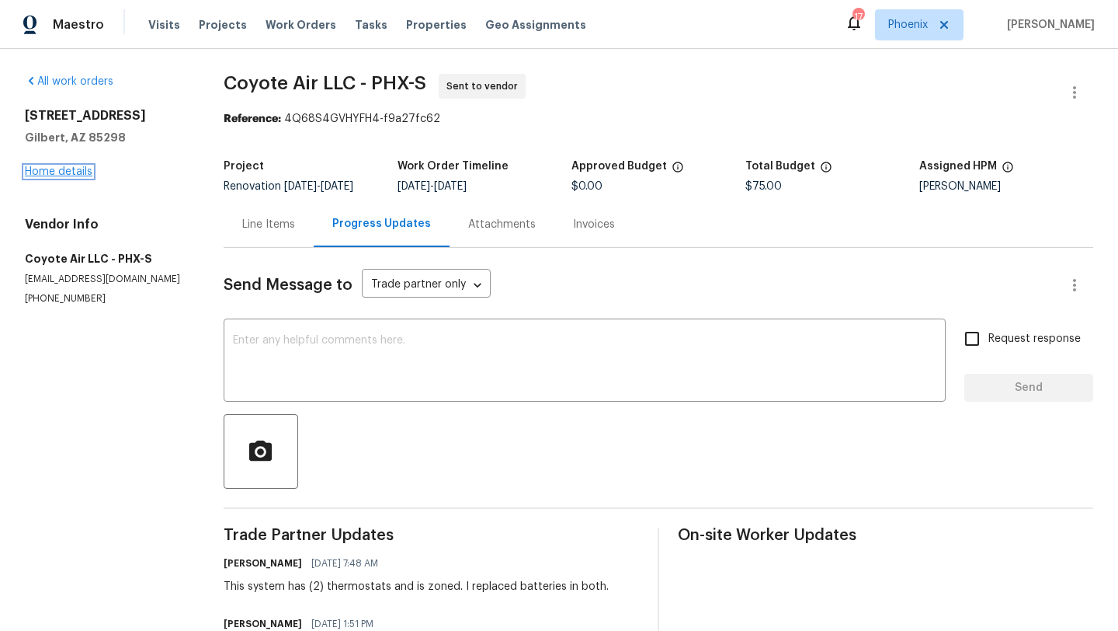
click at [54, 172] on link "Home details" at bounding box center [59, 171] width 68 height 11
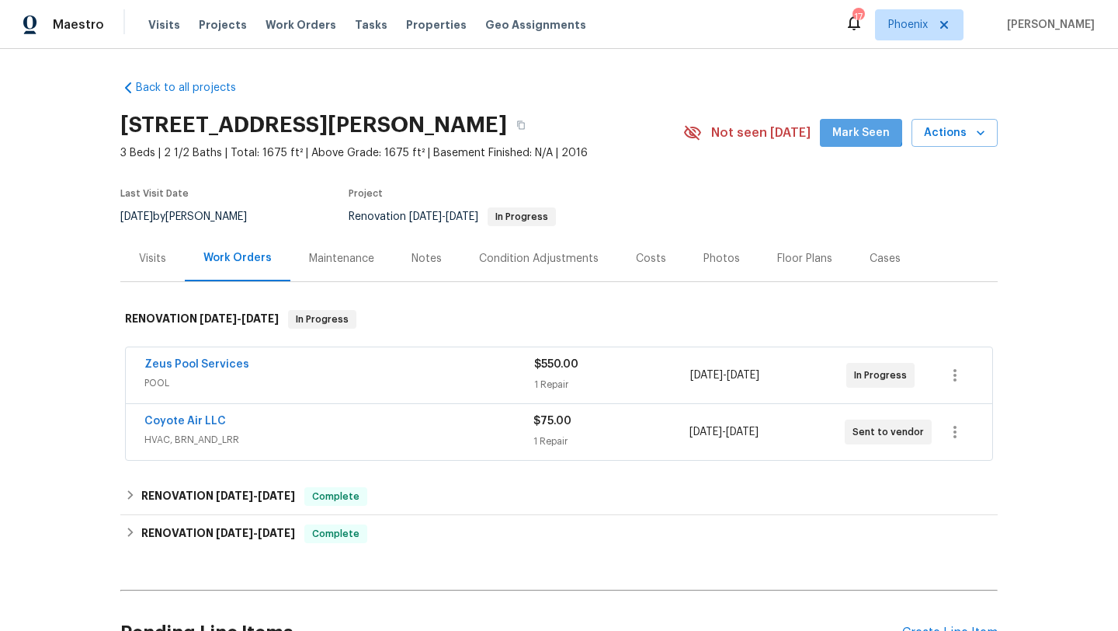
click at [865, 127] on span "Mark Seen" at bounding box center [861, 133] width 57 height 19
click at [313, 23] on span "Work Orders" at bounding box center [301, 25] width 71 height 16
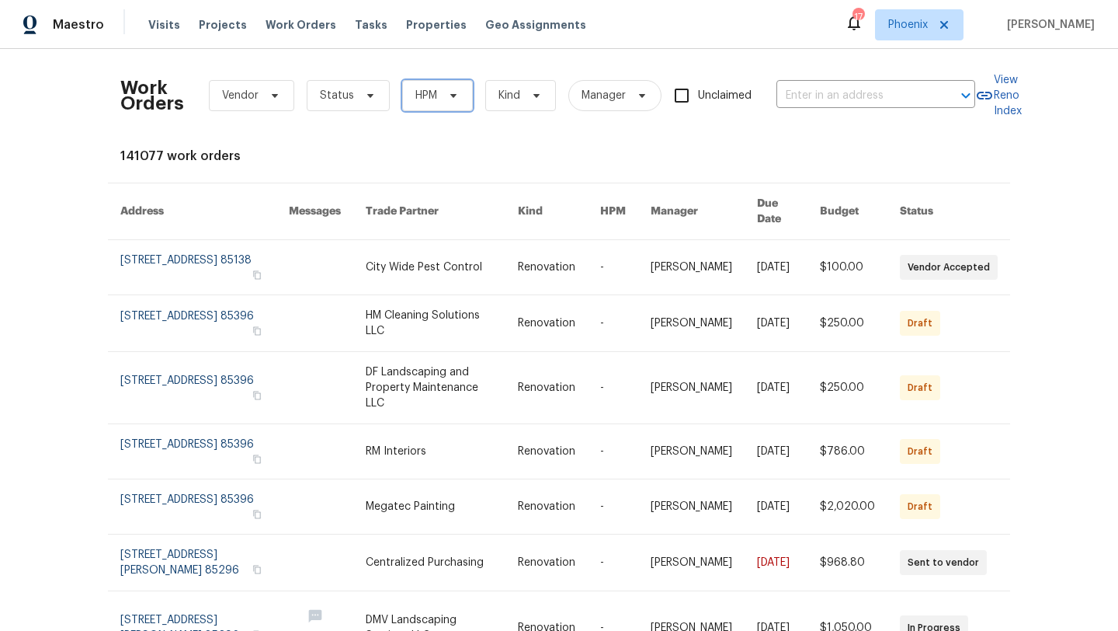
click at [457, 87] on span "HPM" at bounding box center [437, 95] width 71 height 31
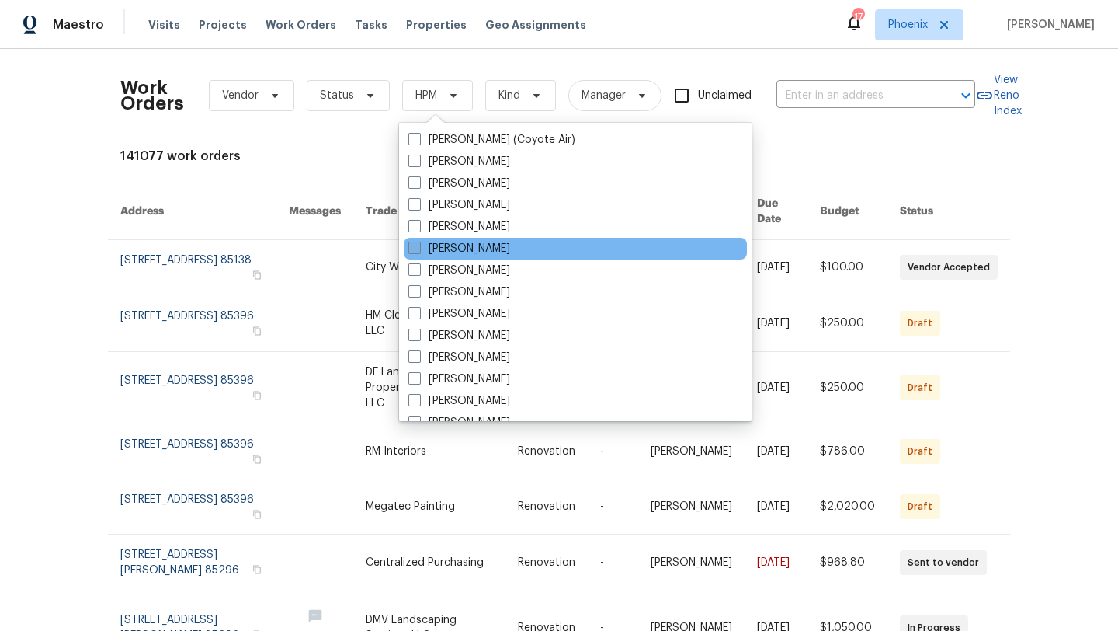
click at [415, 251] on span at bounding box center [415, 248] width 12 height 12
click at [415, 251] on input "[PERSON_NAME]" at bounding box center [414, 246] width 10 height 10
checkbox input "true"
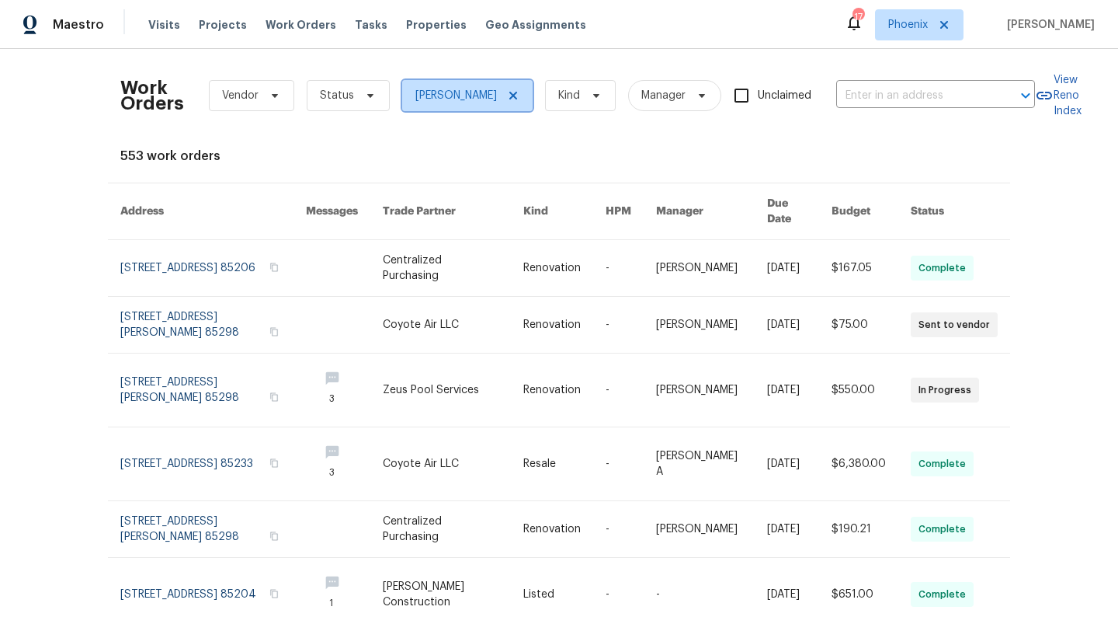
click at [495, 85] on span "[PERSON_NAME]" at bounding box center [467, 95] width 130 height 31
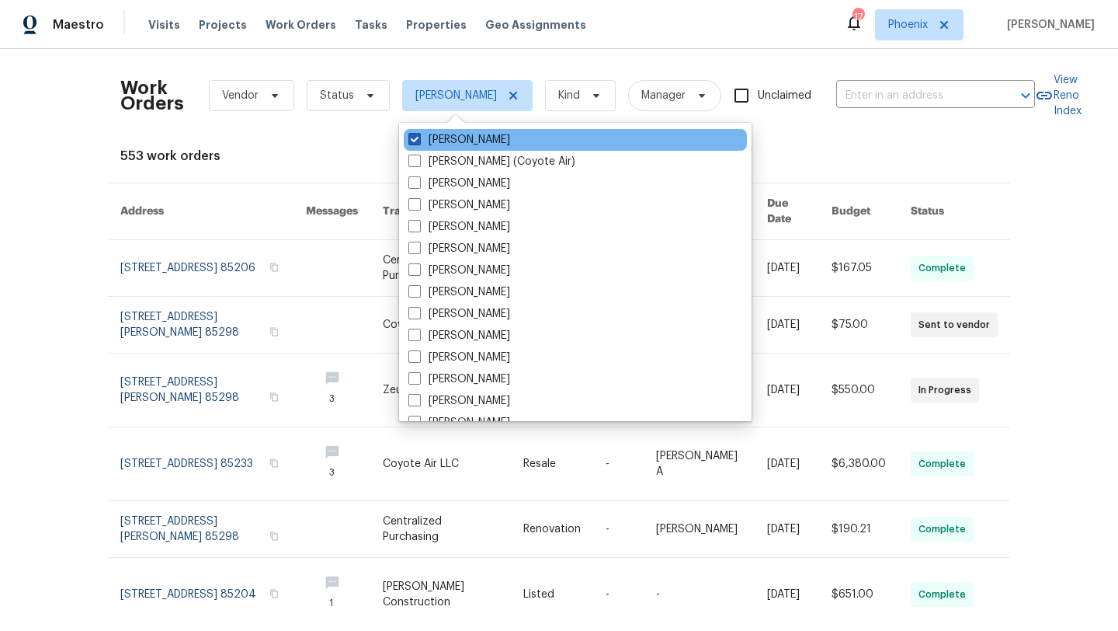
click at [413, 141] on span at bounding box center [415, 139] width 12 height 12
click at [413, 141] on input "[PERSON_NAME]" at bounding box center [414, 137] width 10 height 10
checkbox input "false"
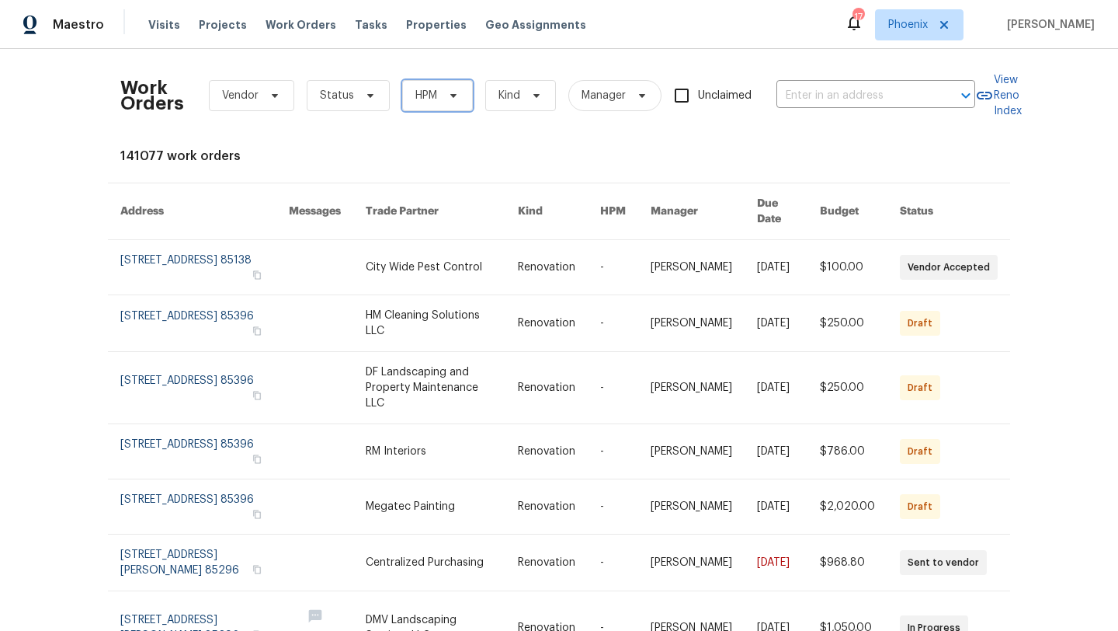
click at [443, 102] on span "HPM" at bounding box center [437, 95] width 71 height 31
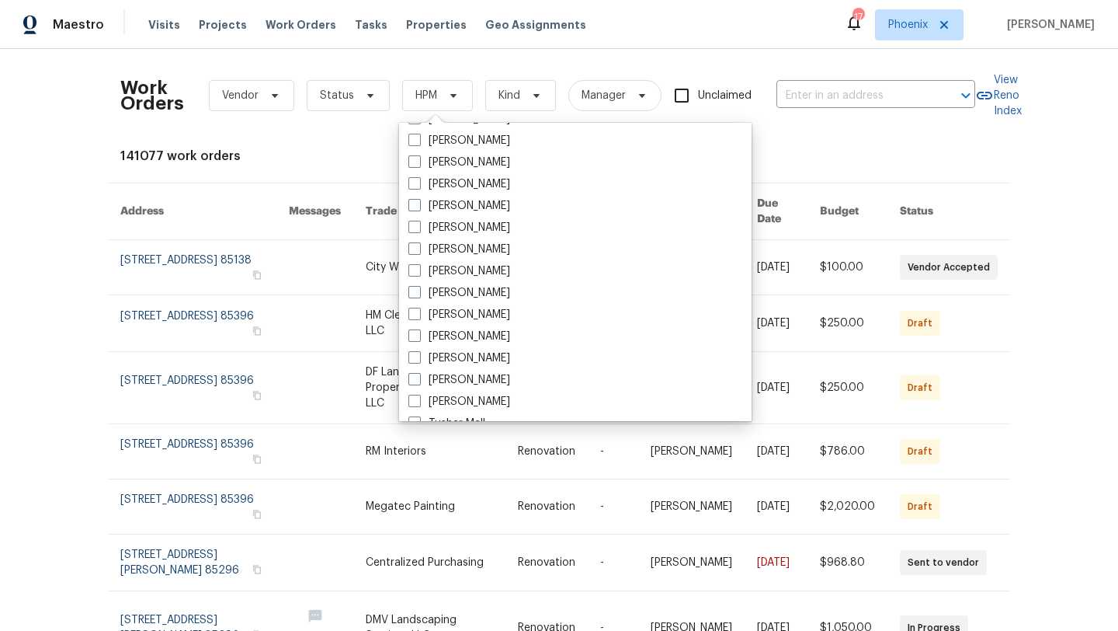
scroll to position [932, 0]
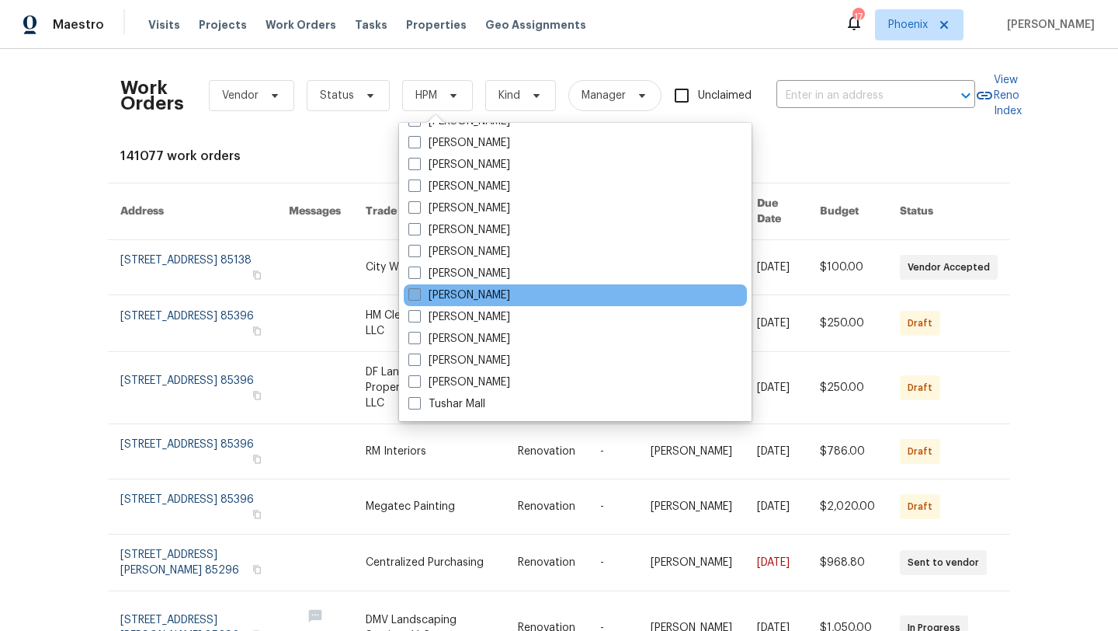
click at [412, 297] on span at bounding box center [415, 294] width 12 height 12
click at [412, 297] on input "[PERSON_NAME]" at bounding box center [414, 292] width 10 height 10
checkbox input "true"
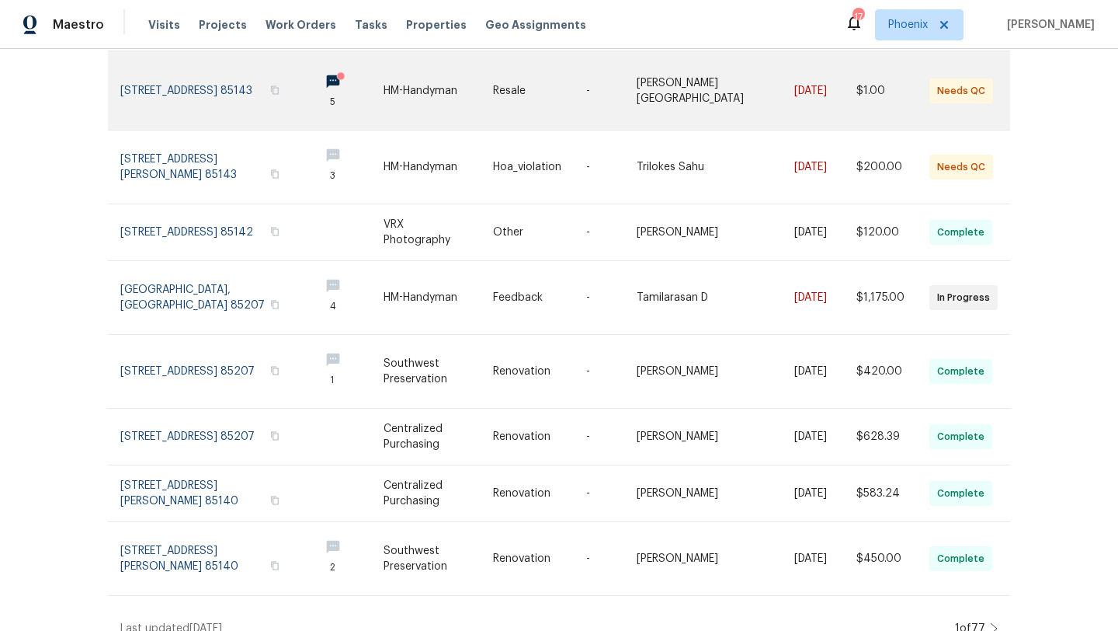
scroll to position [109, 0]
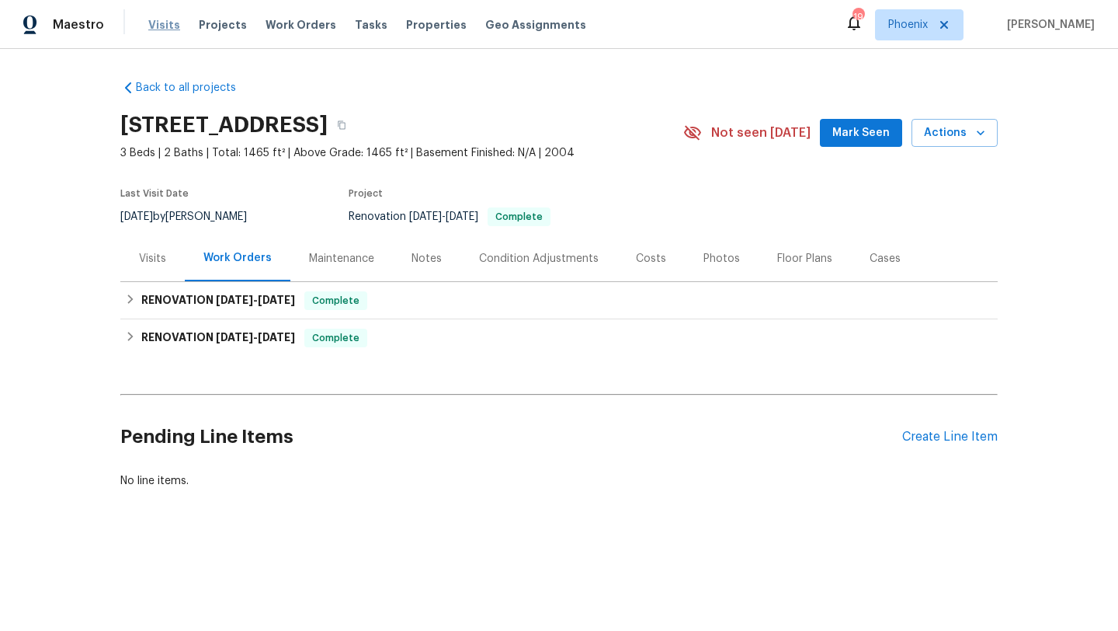
click at [155, 20] on span "Visits" at bounding box center [164, 25] width 32 height 16
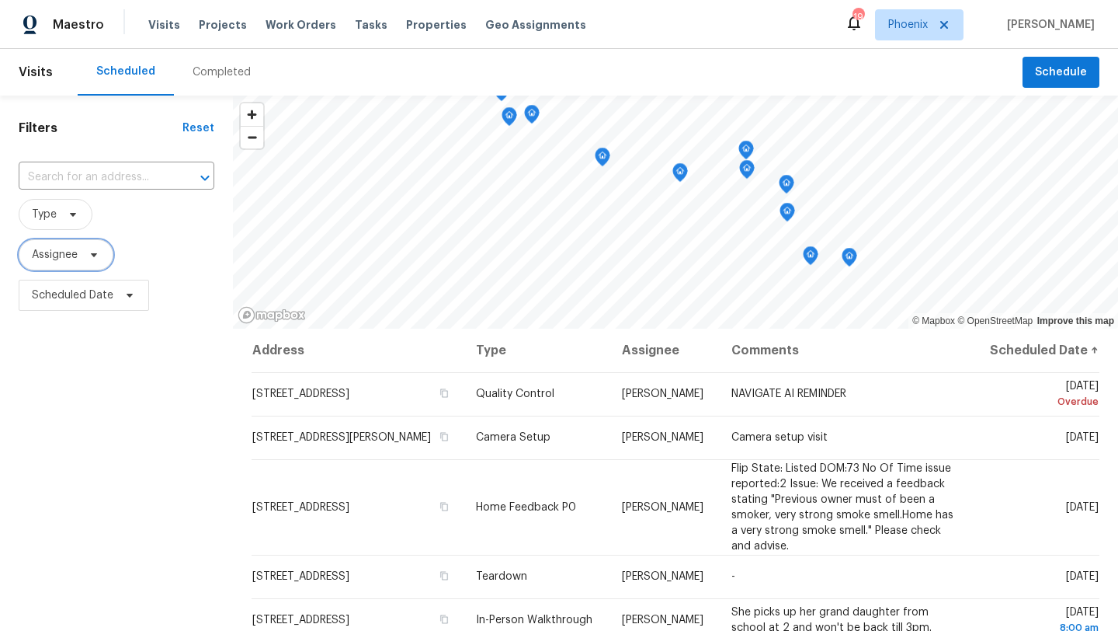
click at [101, 259] on span "Assignee" at bounding box center [66, 254] width 95 height 31
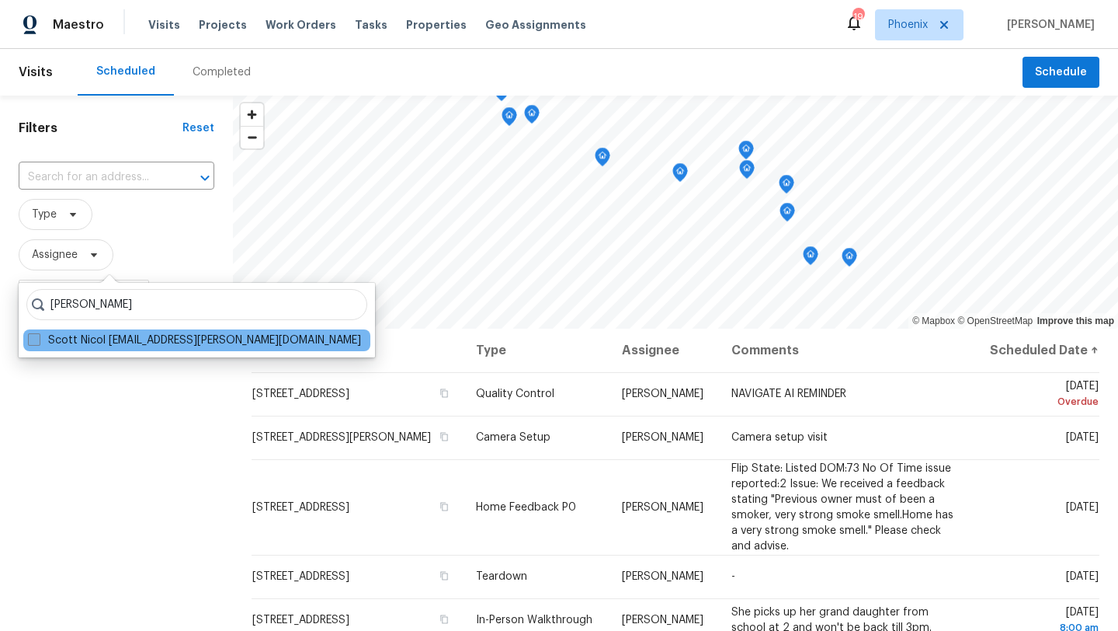
type input "scott nicol"
click at [37, 338] on span at bounding box center [34, 339] width 12 height 12
click at [37, 338] on input "Scott Nicol scott.nicol@opendoor.com" at bounding box center [33, 337] width 10 height 10
checkbox input "true"
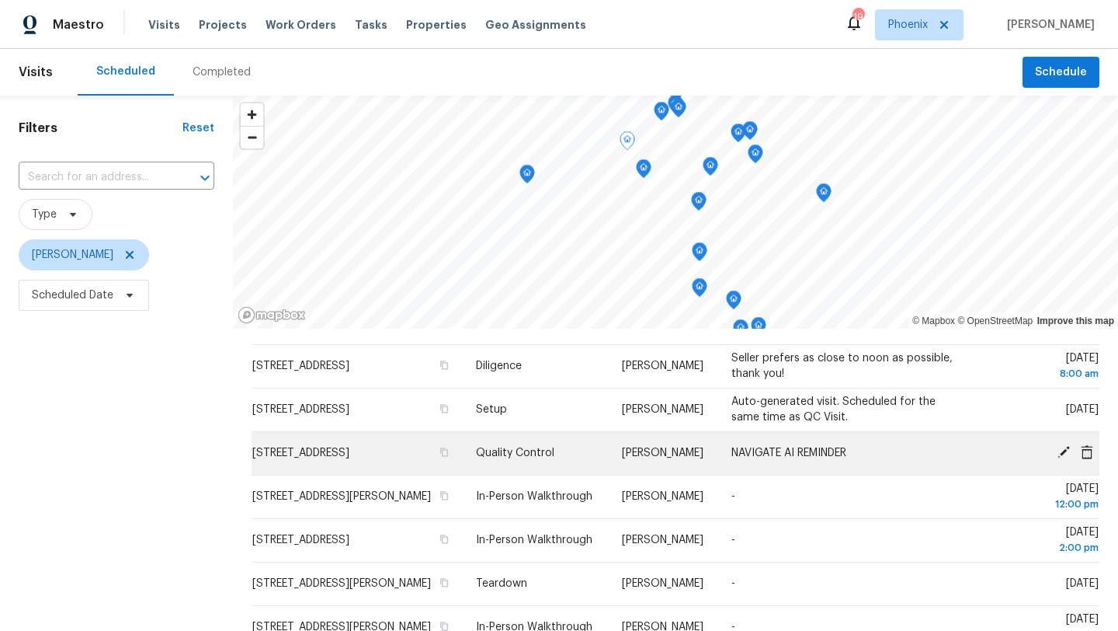
scroll to position [169, 0]
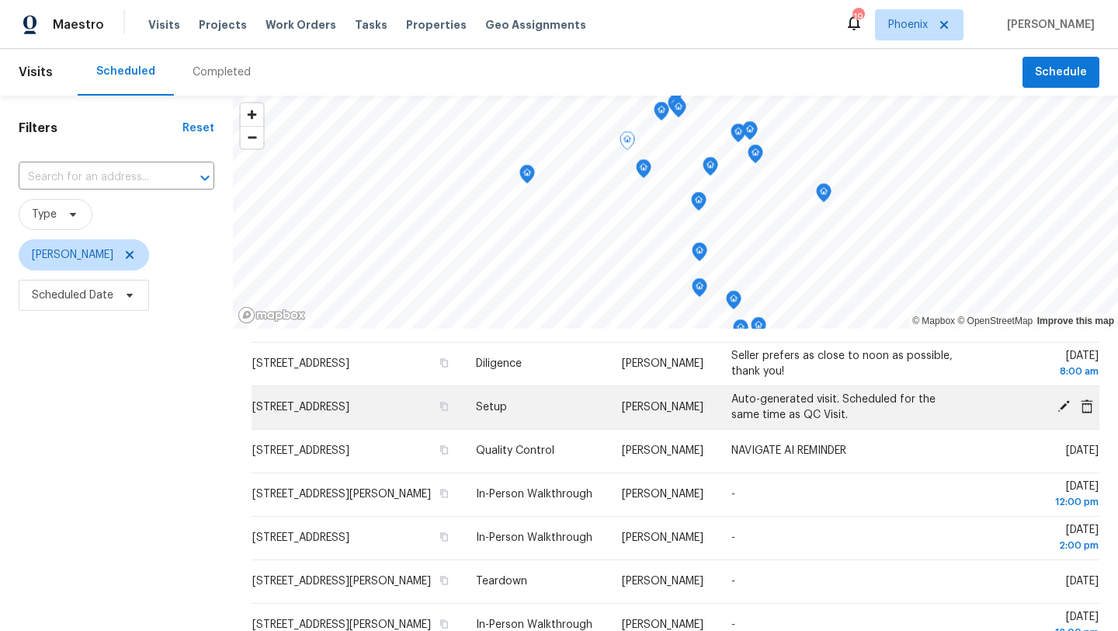
click at [1069, 413] on icon at bounding box center [1064, 406] width 14 height 14
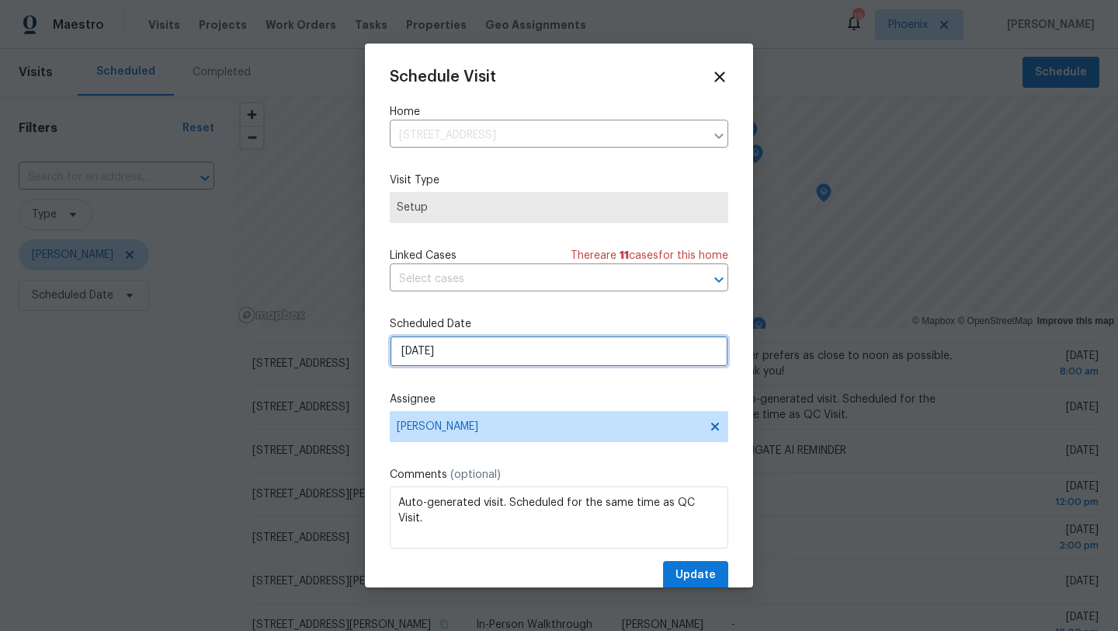
click at [474, 353] on input "[DATE]" at bounding box center [559, 351] width 339 height 31
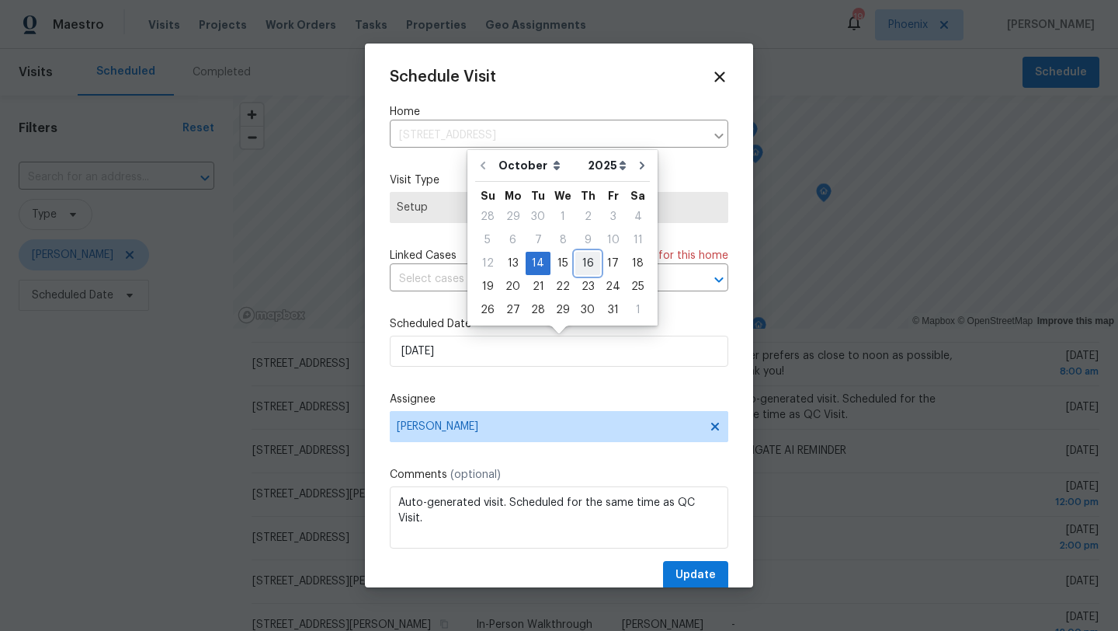
click at [588, 268] on div "16" at bounding box center [588, 263] width 25 height 22
type input "[DATE]"
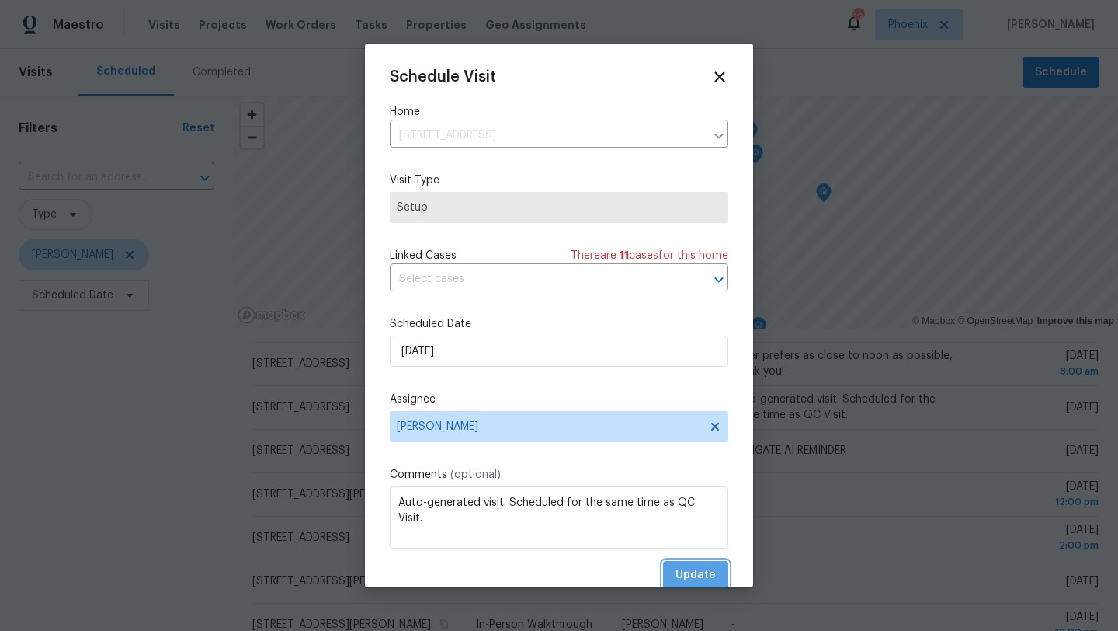
click at [687, 574] on span "Update" at bounding box center [696, 574] width 40 height 19
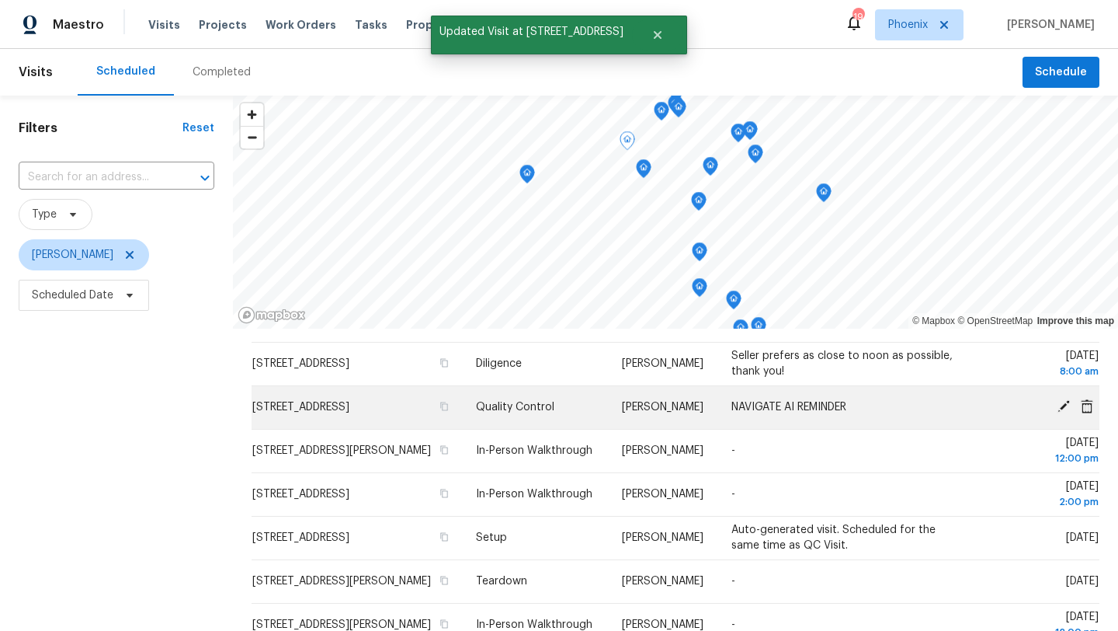
click at [1064, 413] on icon at bounding box center [1064, 406] width 14 height 14
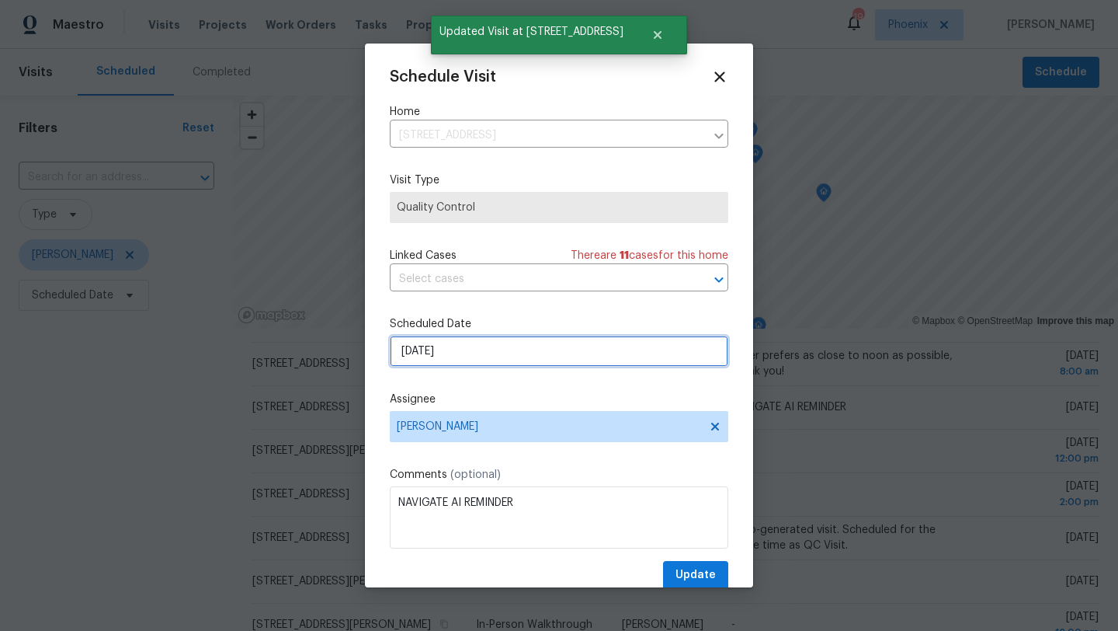
click at [507, 350] on input "[DATE]" at bounding box center [559, 351] width 339 height 31
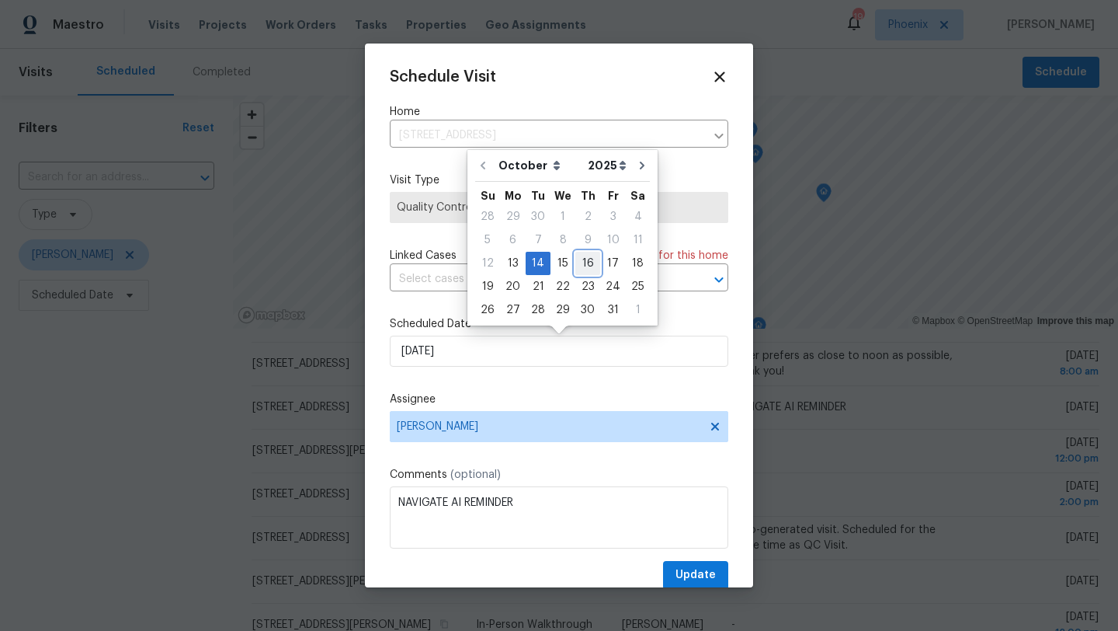
click at [585, 268] on div "16" at bounding box center [588, 263] width 25 height 22
type input "[DATE]"
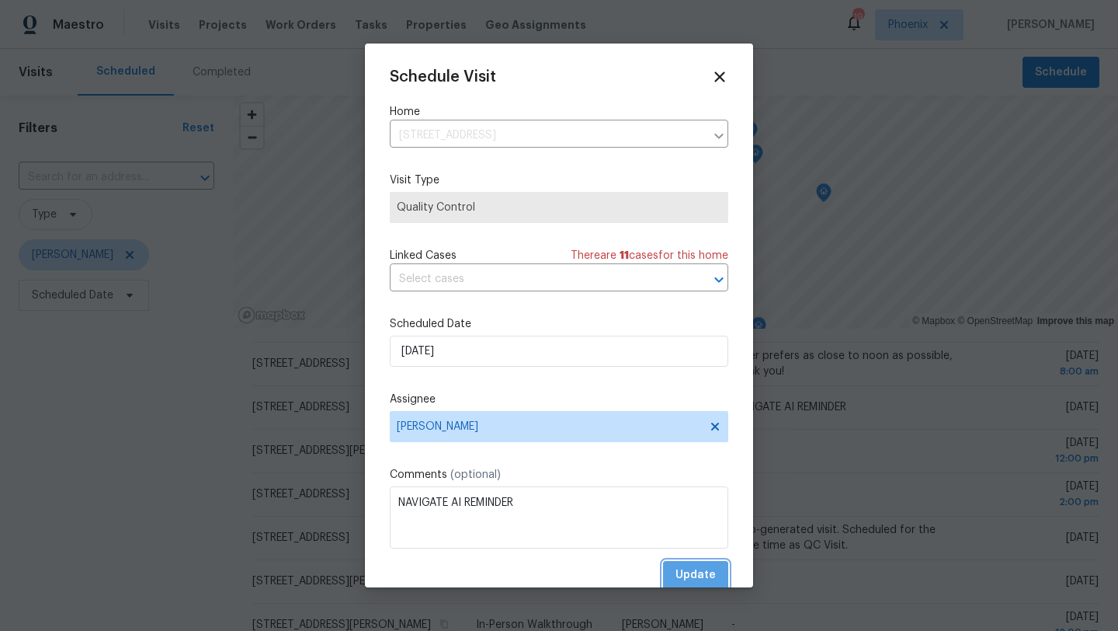
click at [688, 570] on span "Update" at bounding box center [696, 574] width 40 height 19
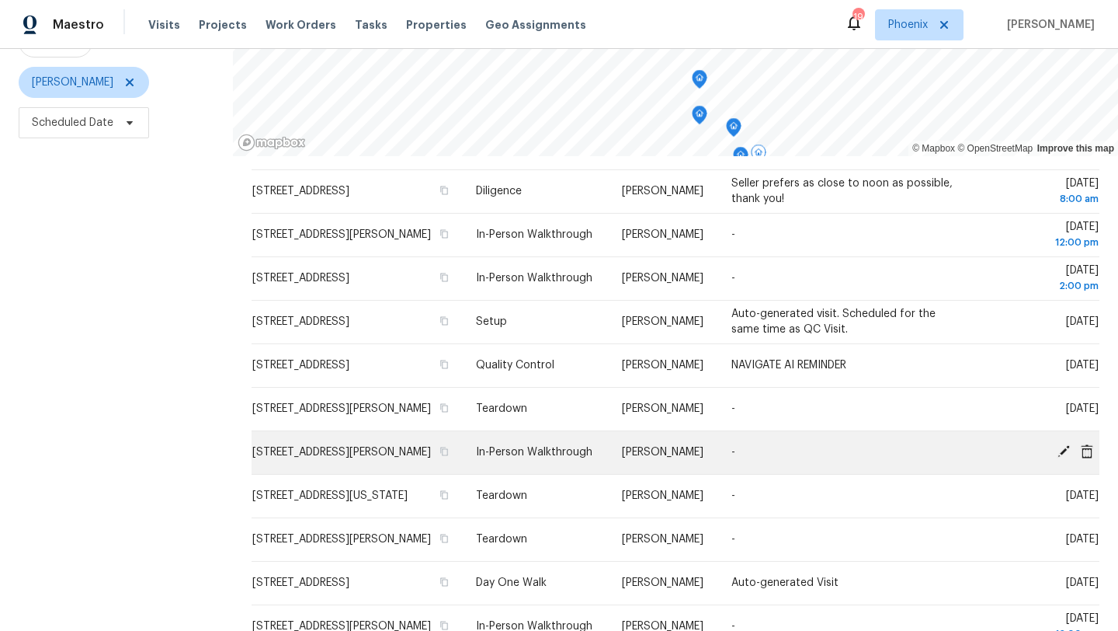
scroll to position [10, 0]
